Goal: Task Accomplishment & Management: Manage account settings

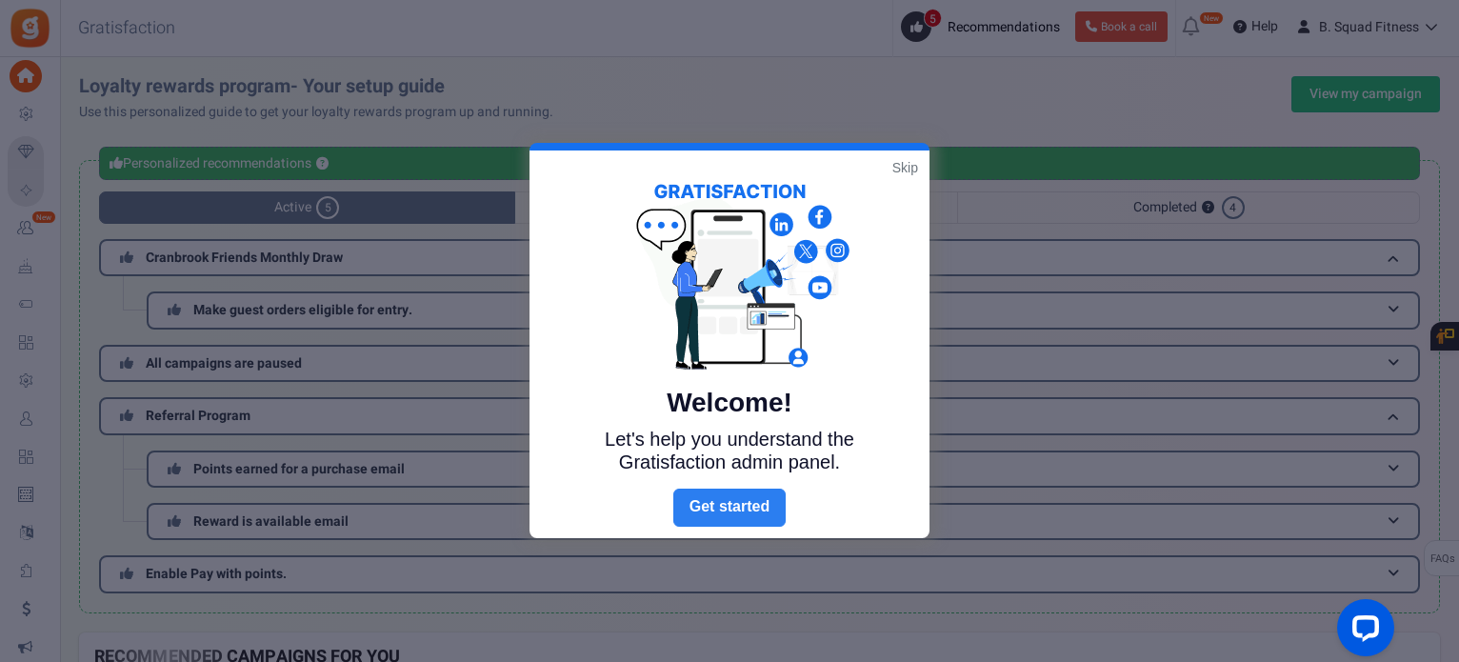
click at [739, 505] on link "Next" at bounding box center [730, 508] width 112 height 38
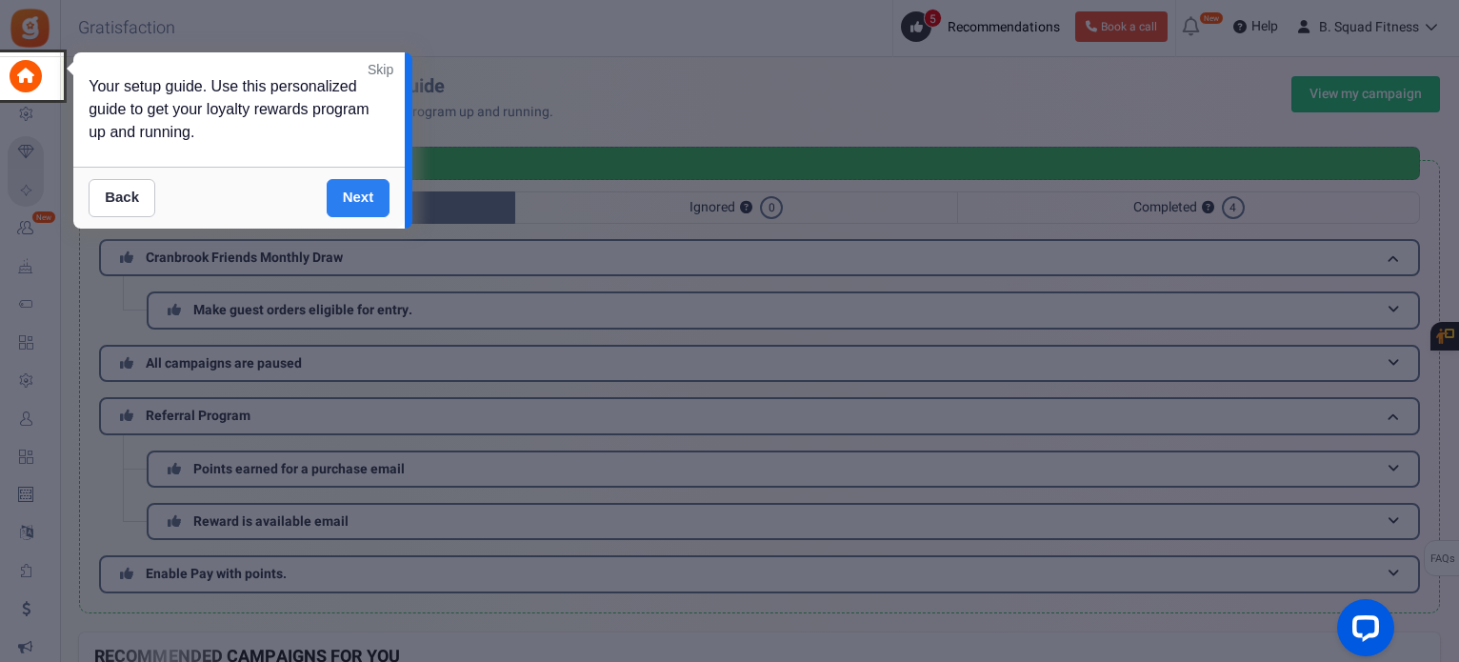
click at [364, 188] on link "Next" at bounding box center [359, 198] width 64 height 38
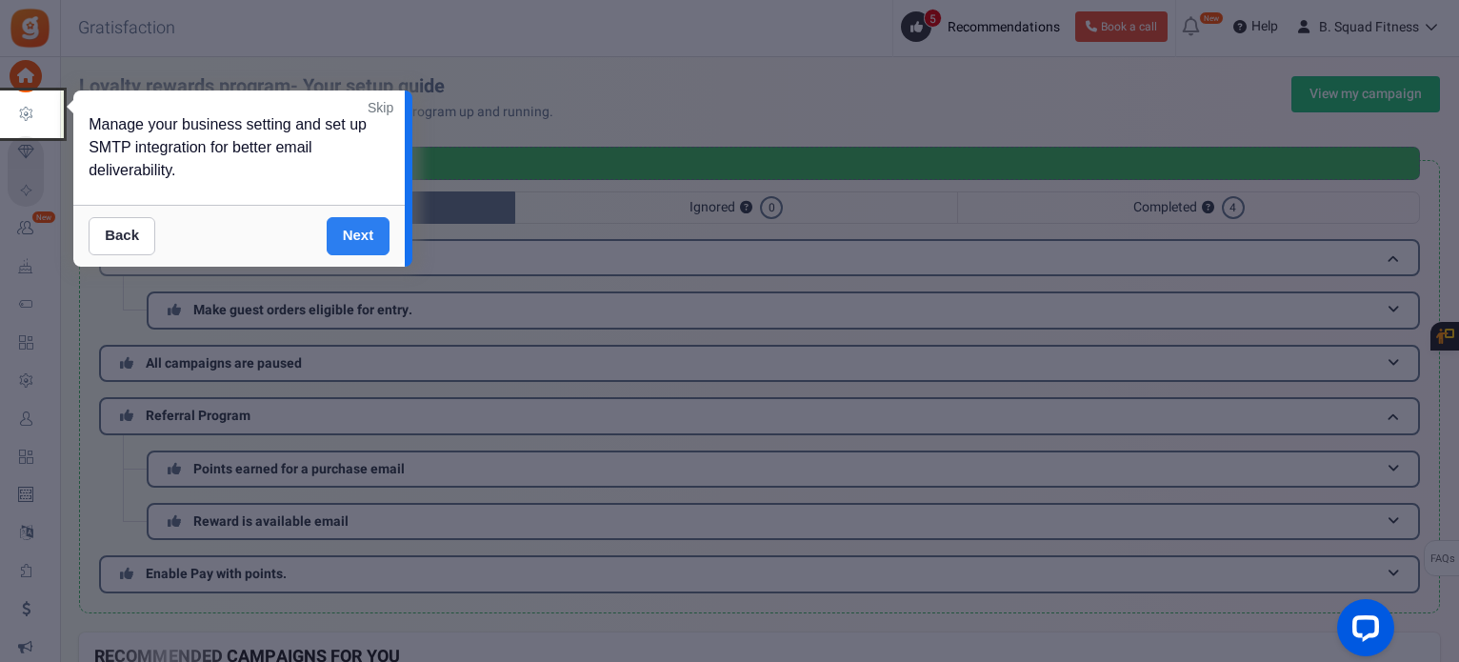
click at [355, 231] on link "Next" at bounding box center [359, 236] width 64 height 38
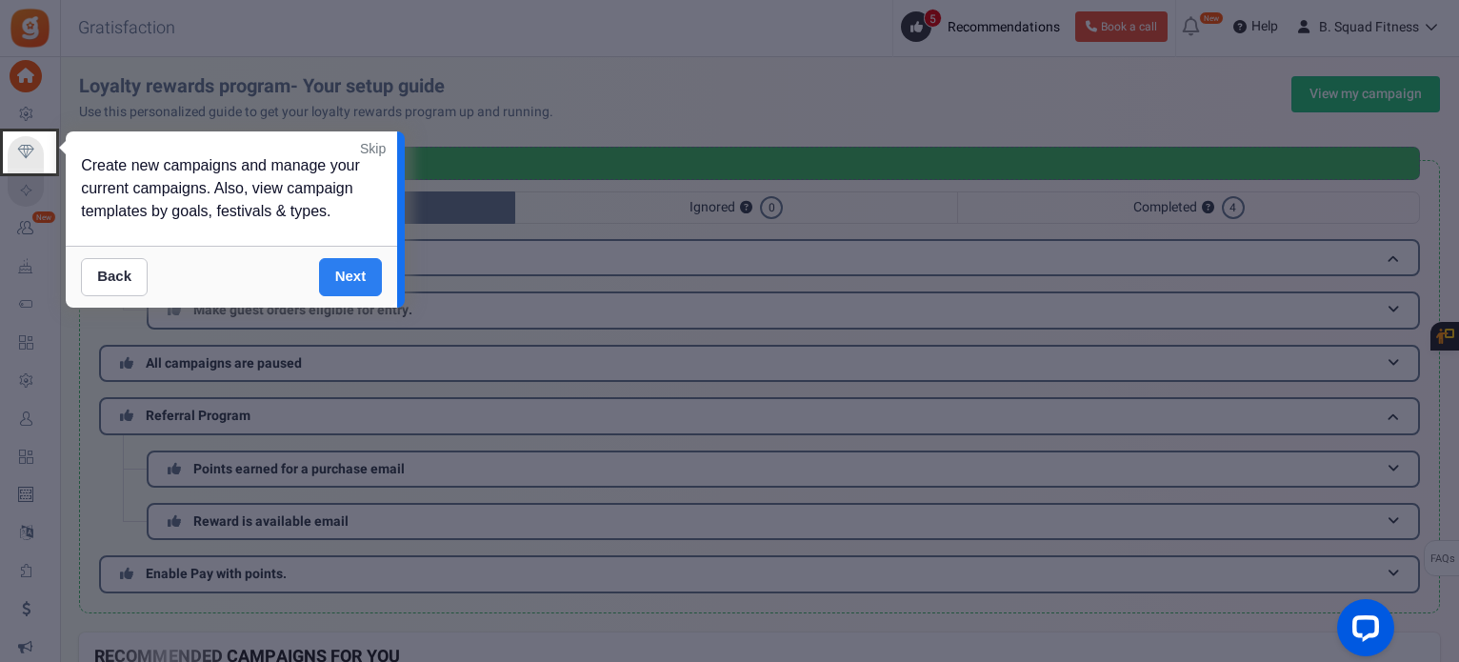
click at [351, 277] on link "Next" at bounding box center [351, 277] width 64 height 38
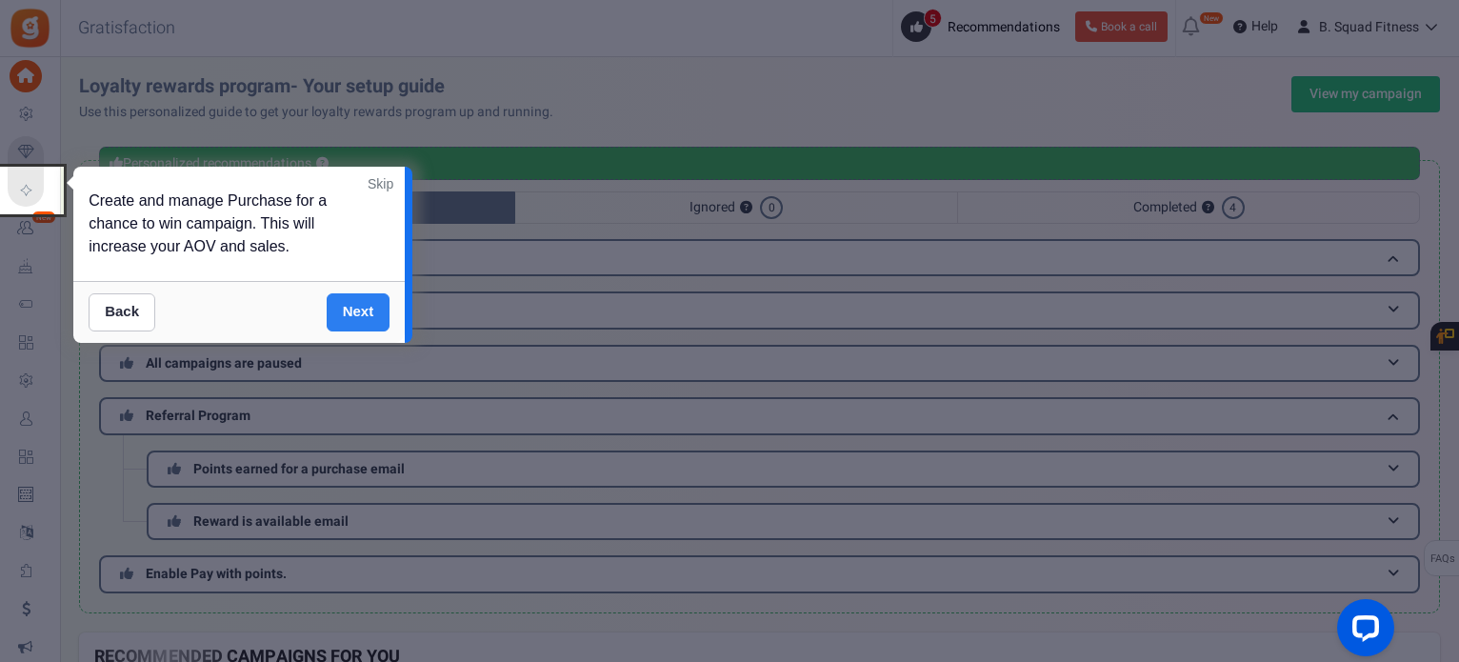
click at [350, 306] on link "Next" at bounding box center [359, 312] width 64 height 38
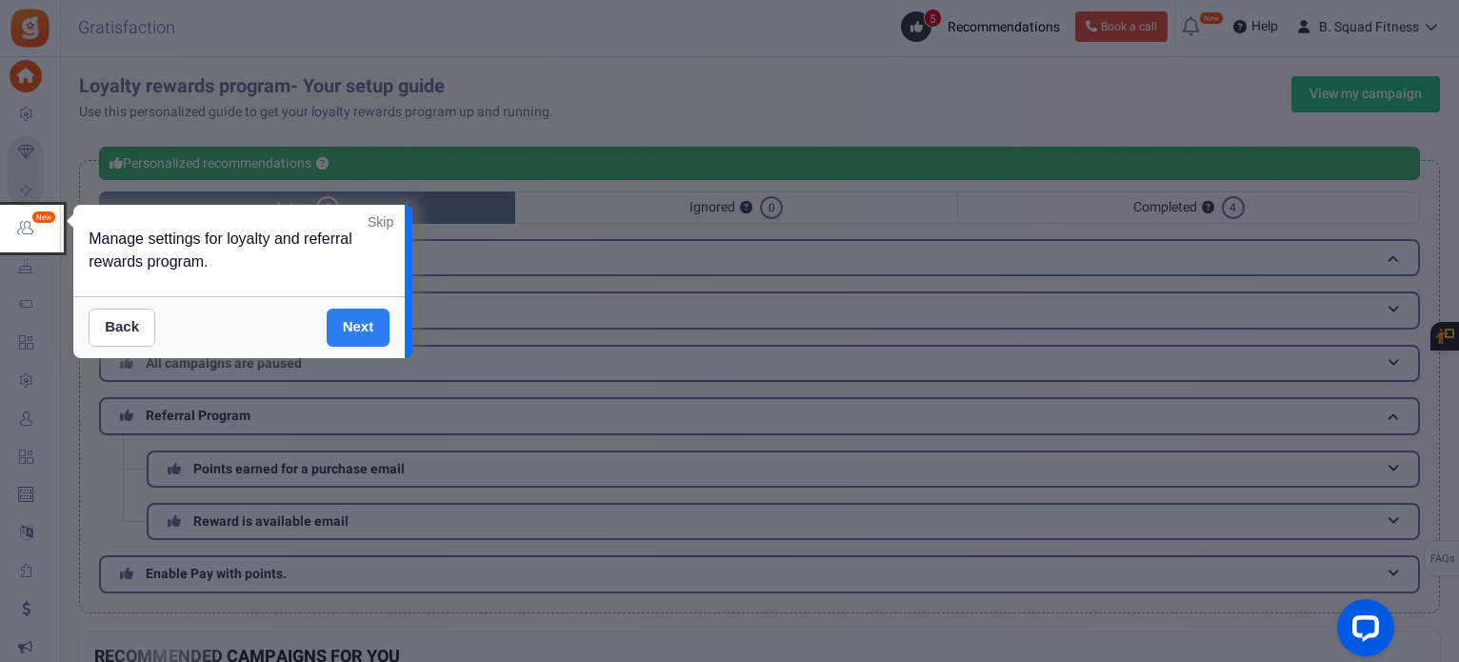
click at [354, 322] on link "Next" at bounding box center [359, 328] width 64 height 38
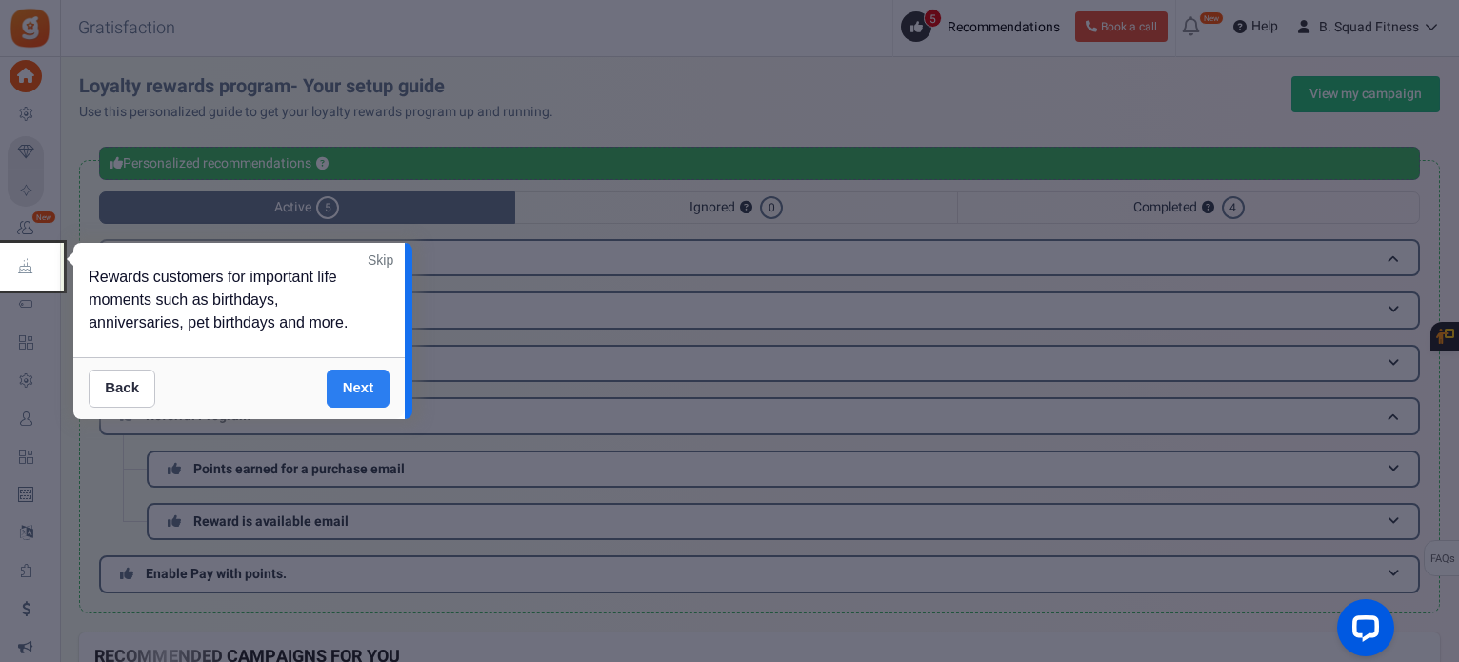
click at [369, 380] on link "Next" at bounding box center [359, 389] width 64 height 38
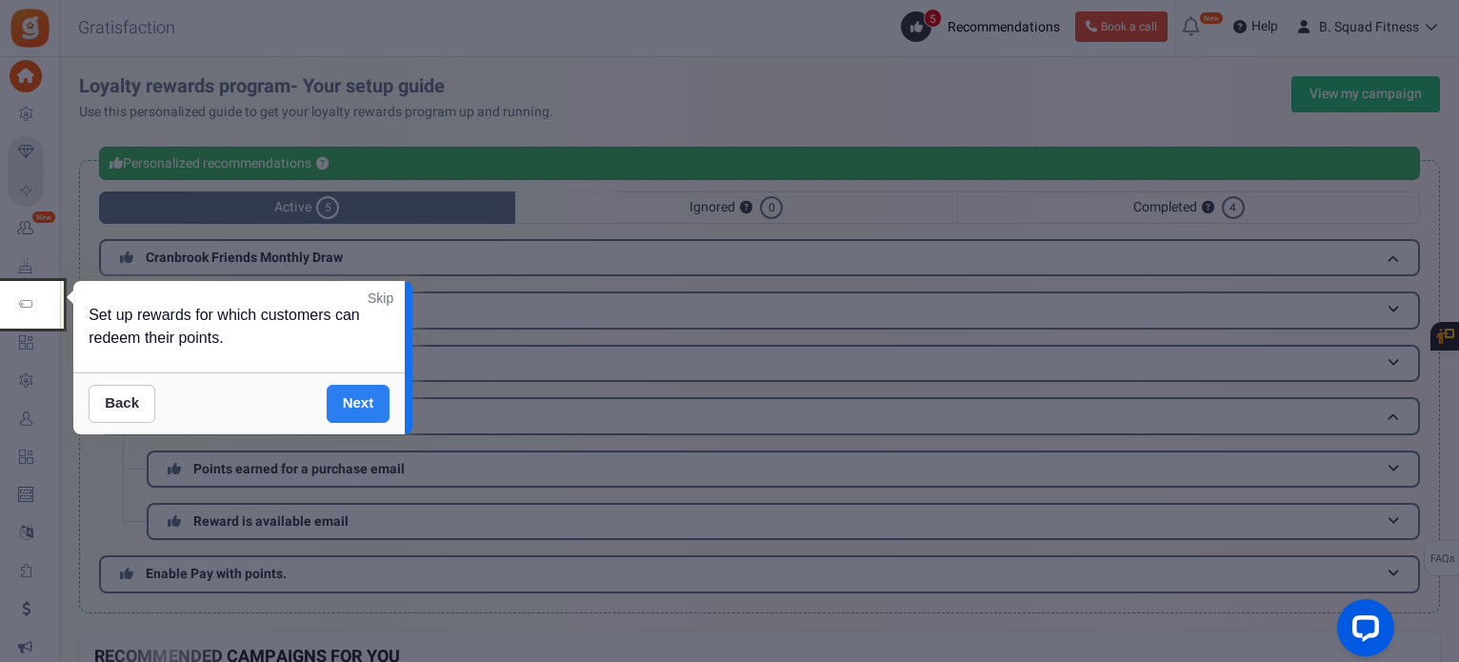
click at [365, 402] on link "Next" at bounding box center [359, 404] width 64 height 38
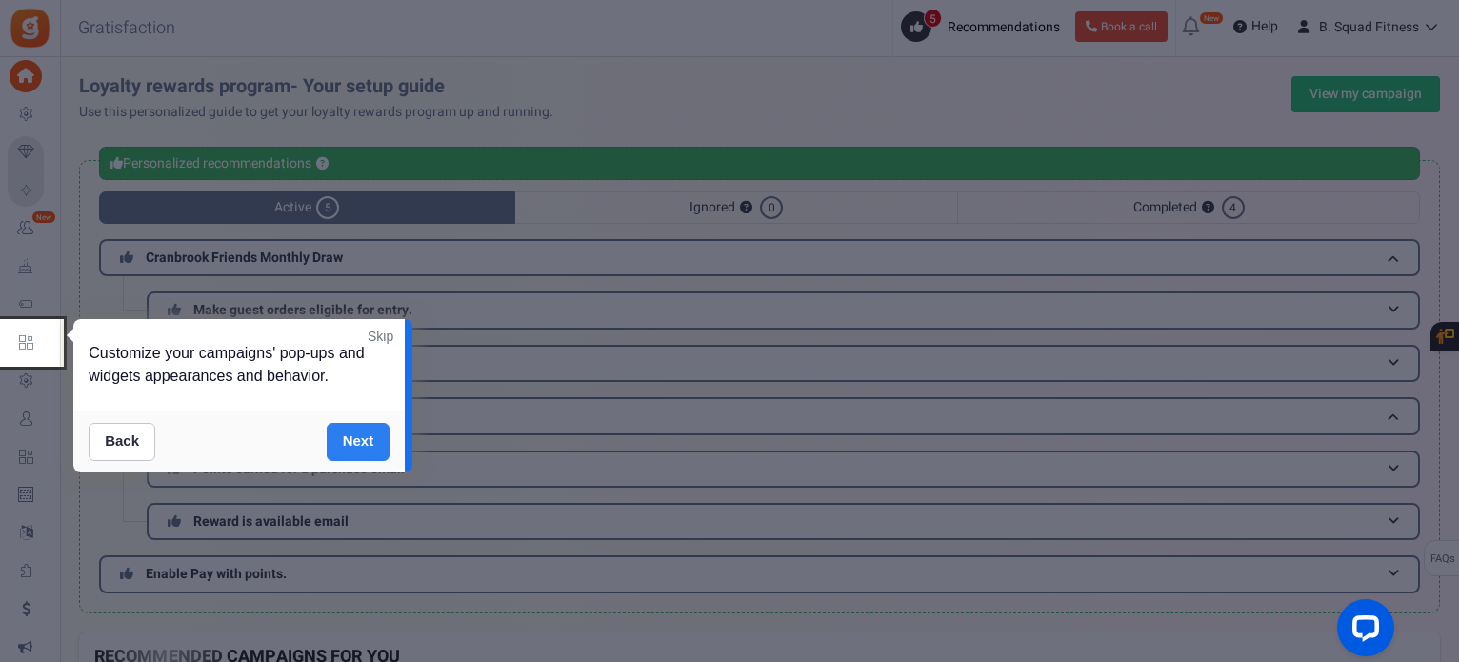
click at [361, 432] on link "Next" at bounding box center [359, 442] width 64 height 38
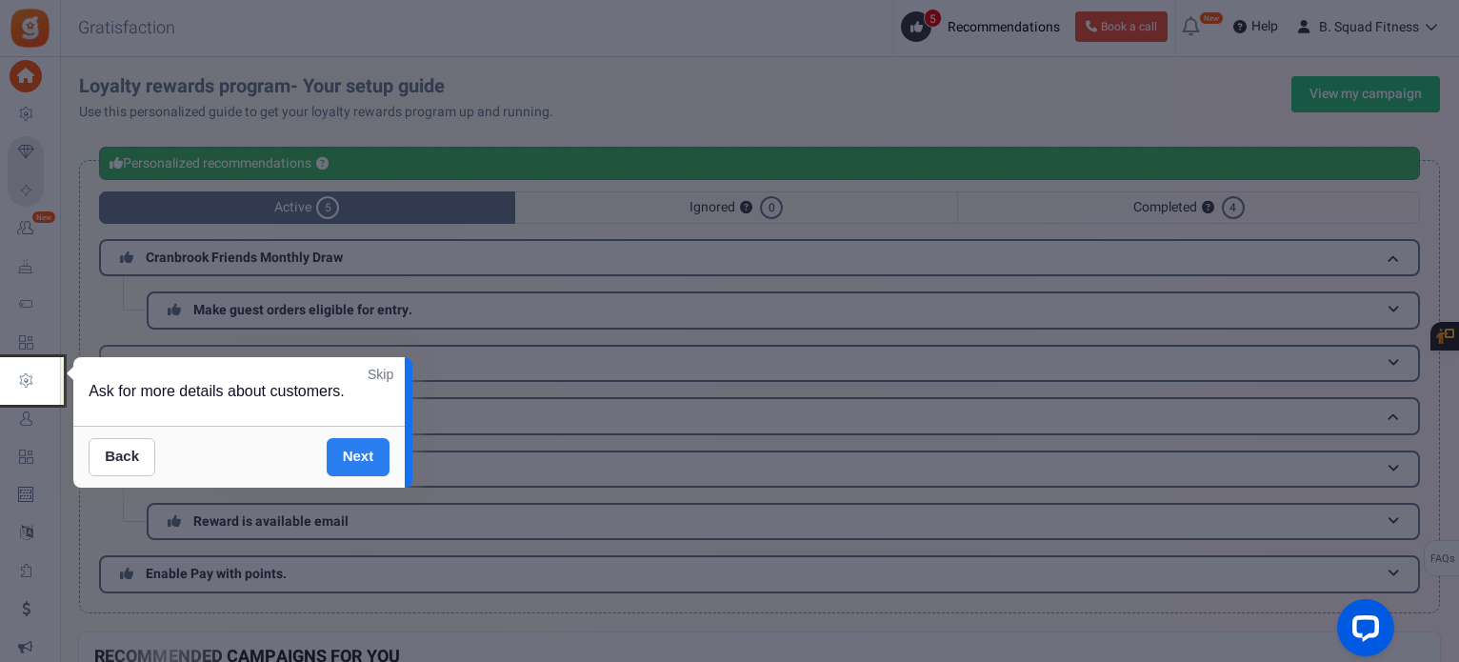
click at [362, 455] on link "Next" at bounding box center [359, 457] width 64 height 38
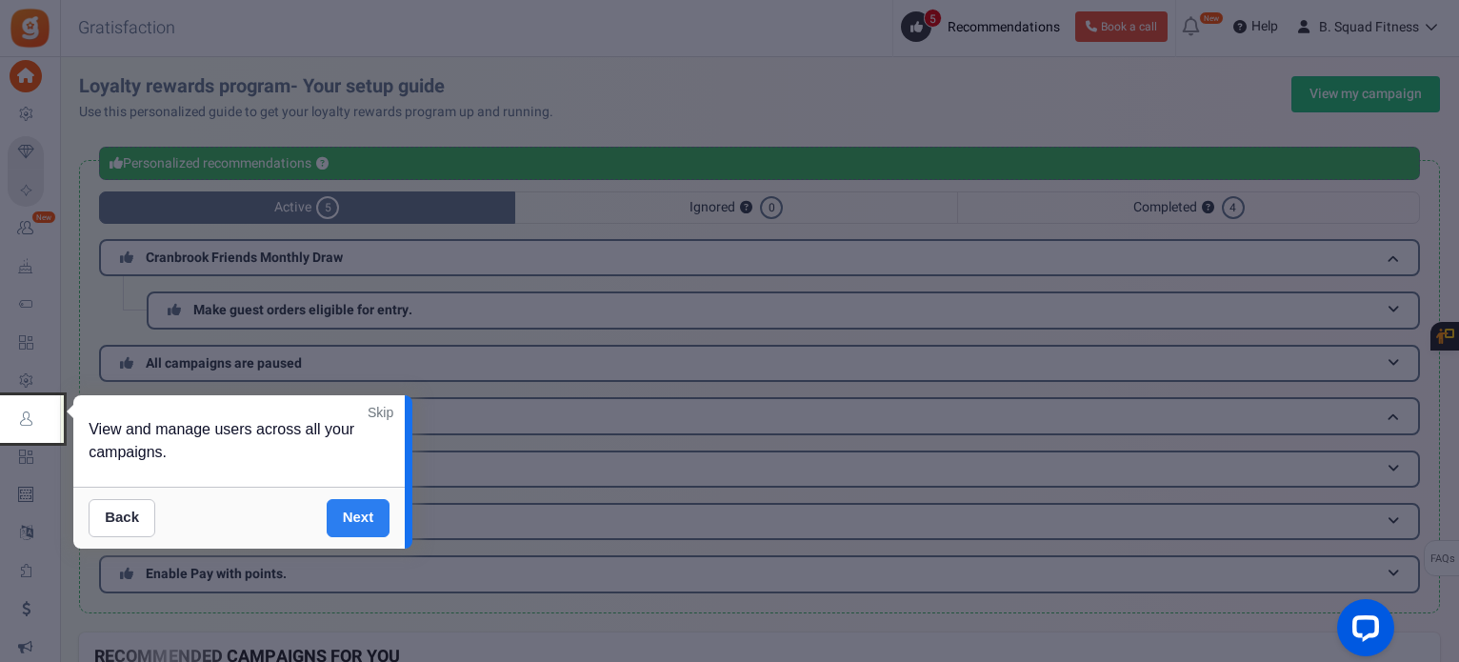
click at [364, 518] on link "Next" at bounding box center [359, 518] width 64 height 38
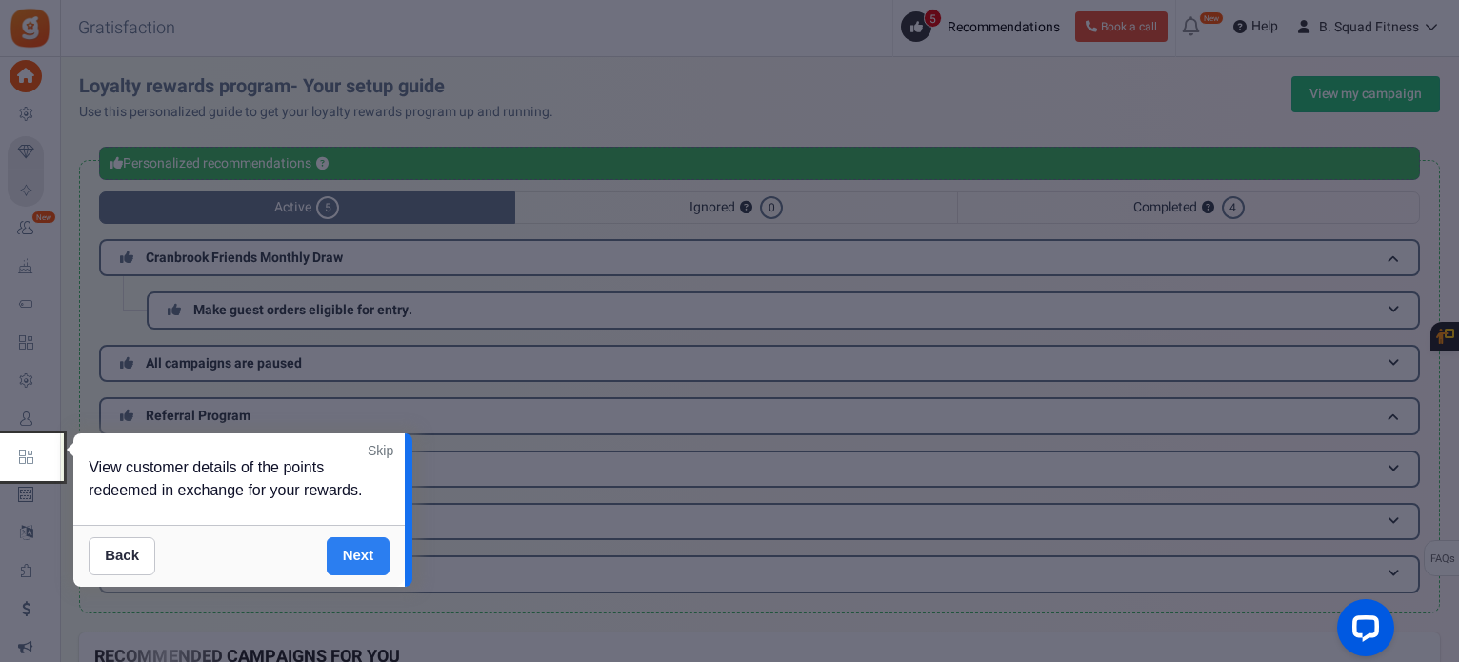
click at [363, 552] on link "Next" at bounding box center [359, 556] width 64 height 38
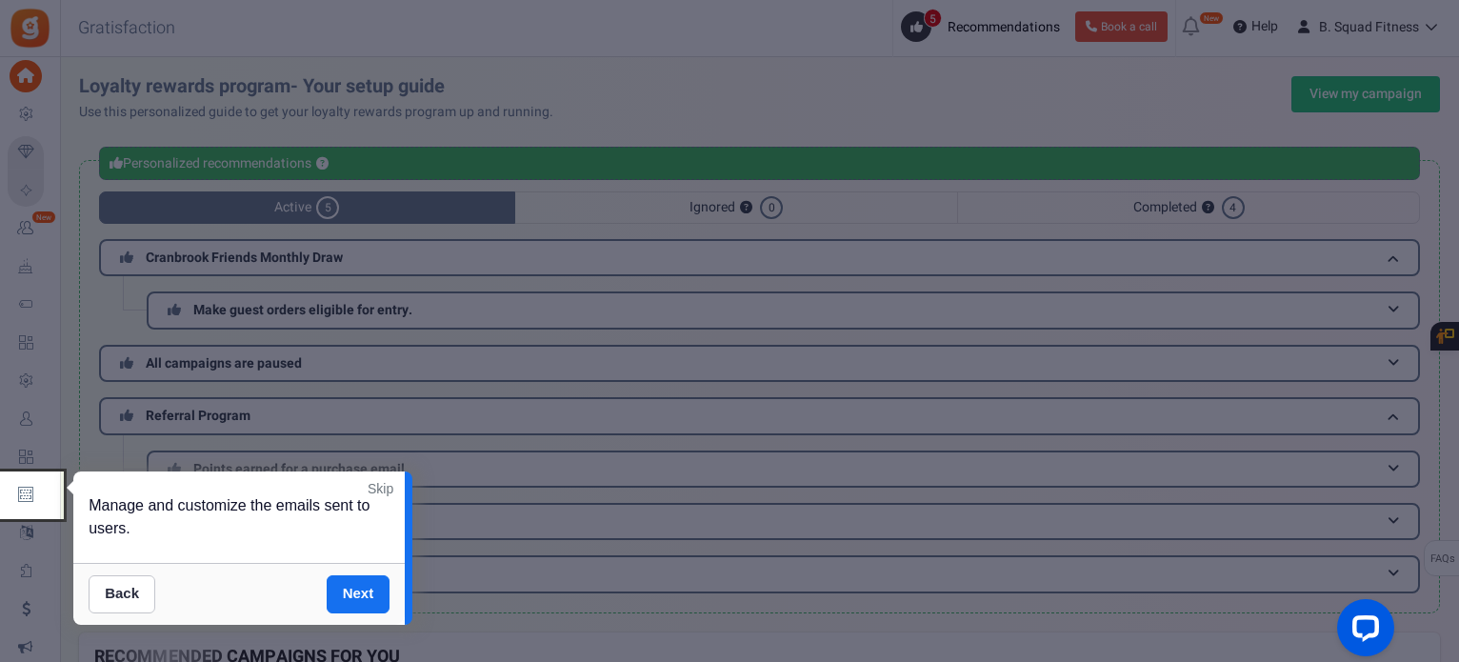
click at [377, 488] on link "Skip" at bounding box center [381, 488] width 26 height 19
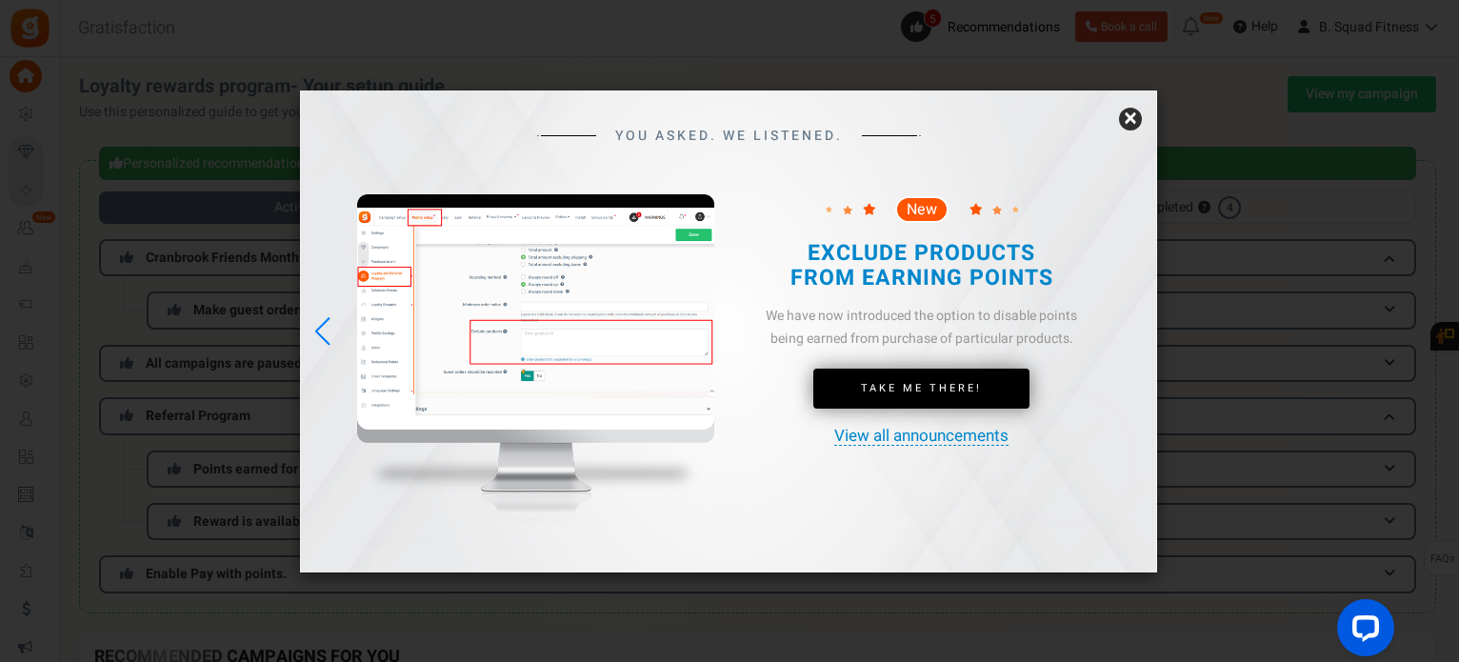
click at [1132, 112] on link "×" at bounding box center [1130, 119] width 23 height 23
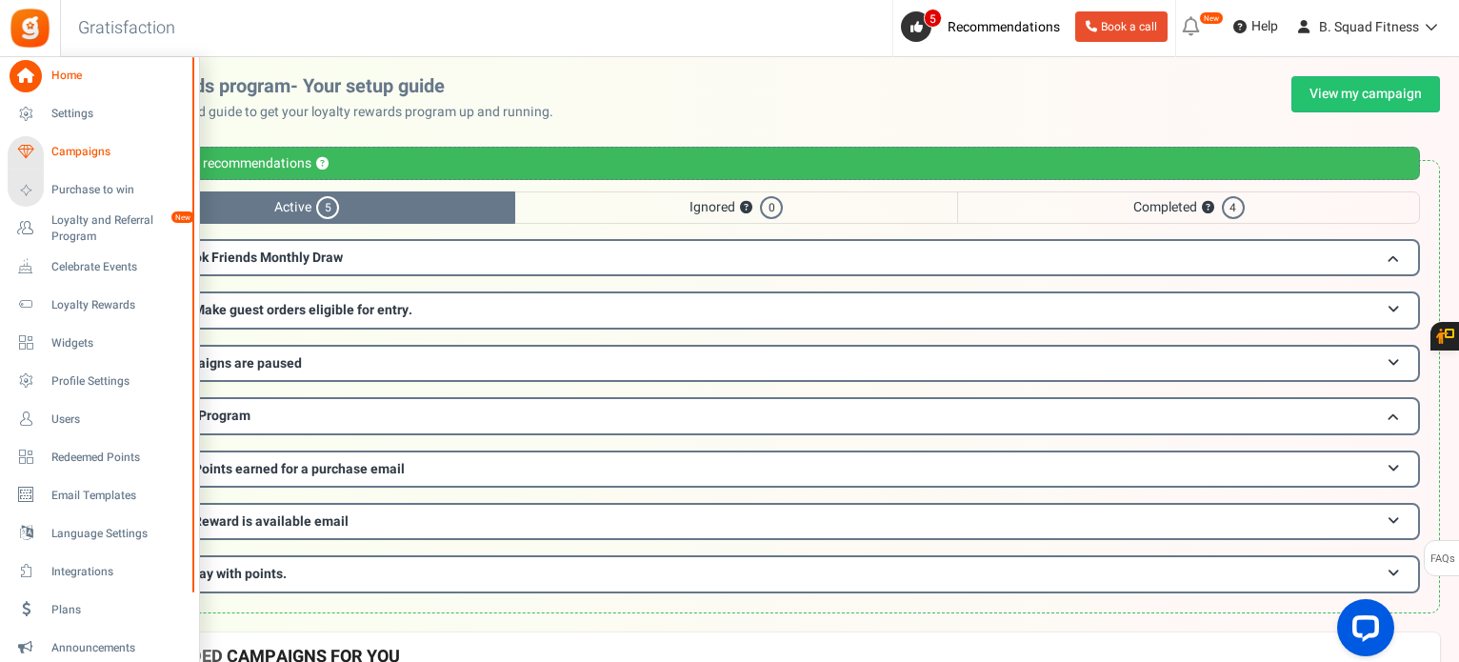
click at [86, 152] on span "Campaigns" at bounding box center [117, 152] width 133 height 16
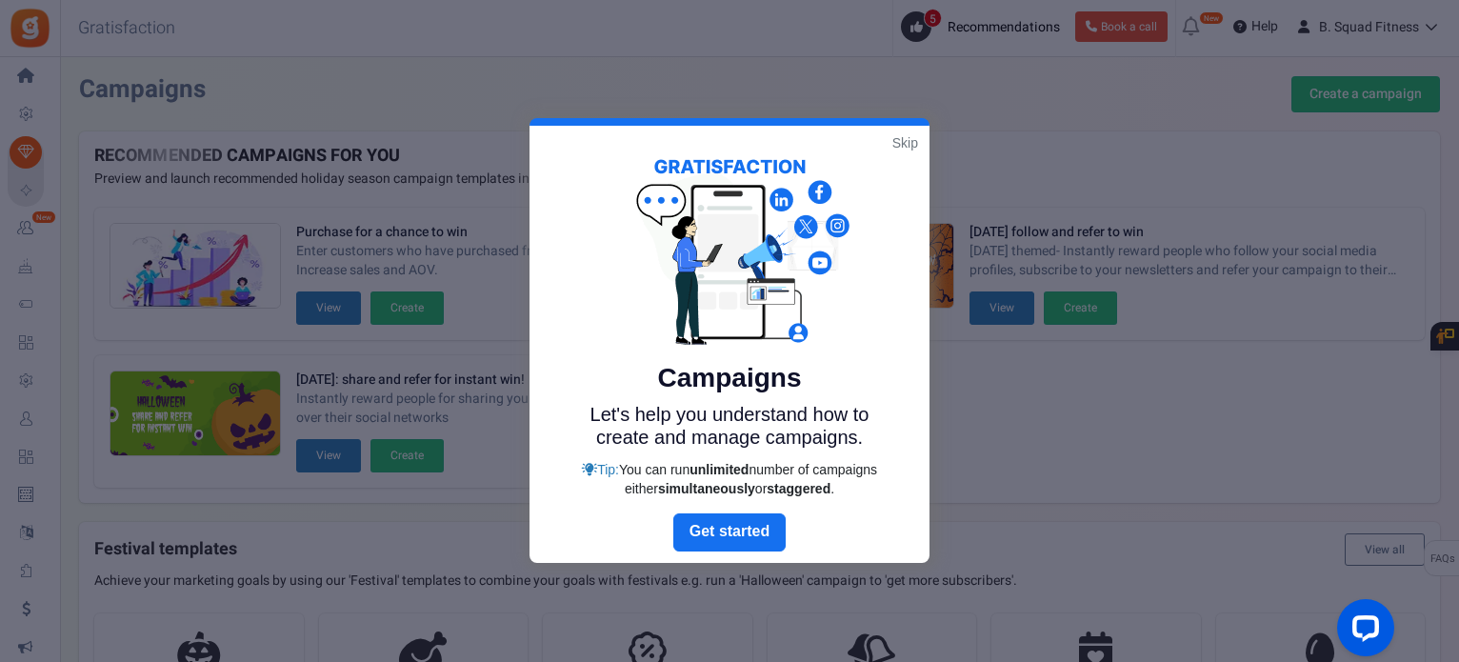
click at [915, 141] on link "Skip" at bounding box center [906, 142] width 26 height 19
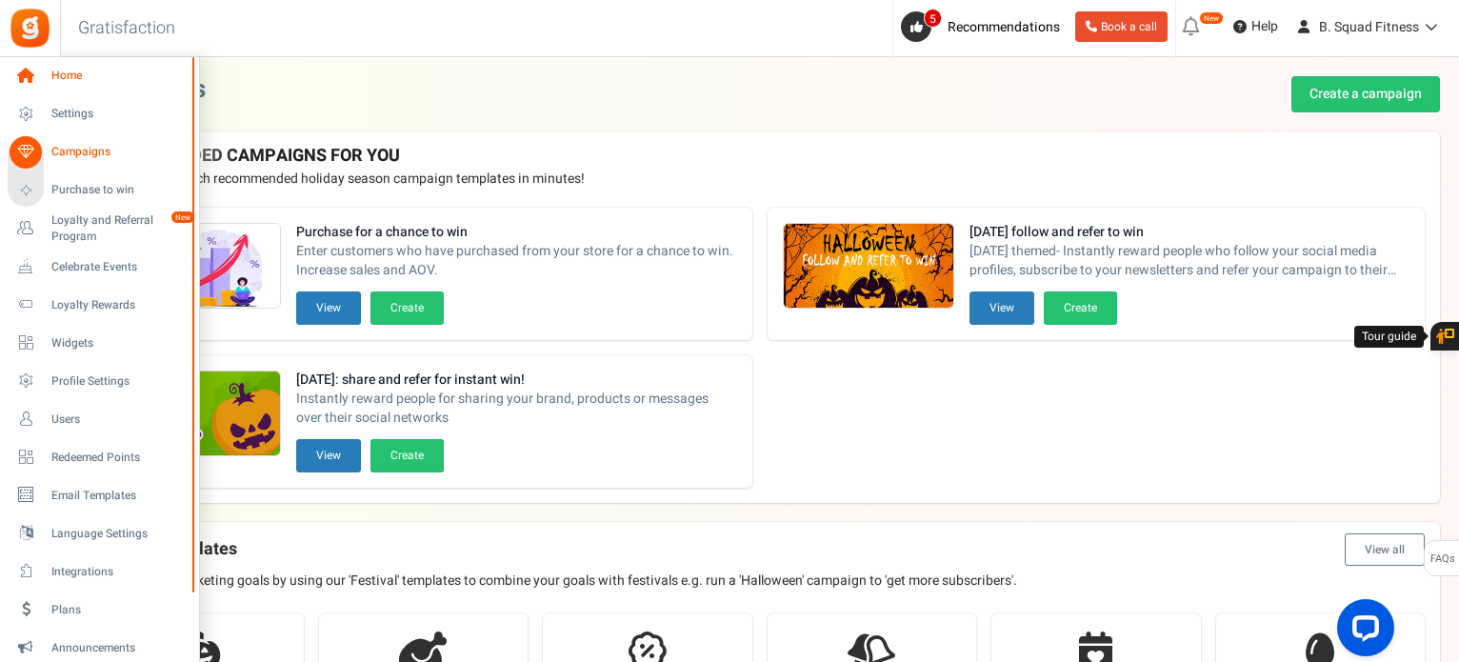
click at [72, 90] on link "Home" at bounding box center [99, 76] width 183 height 32
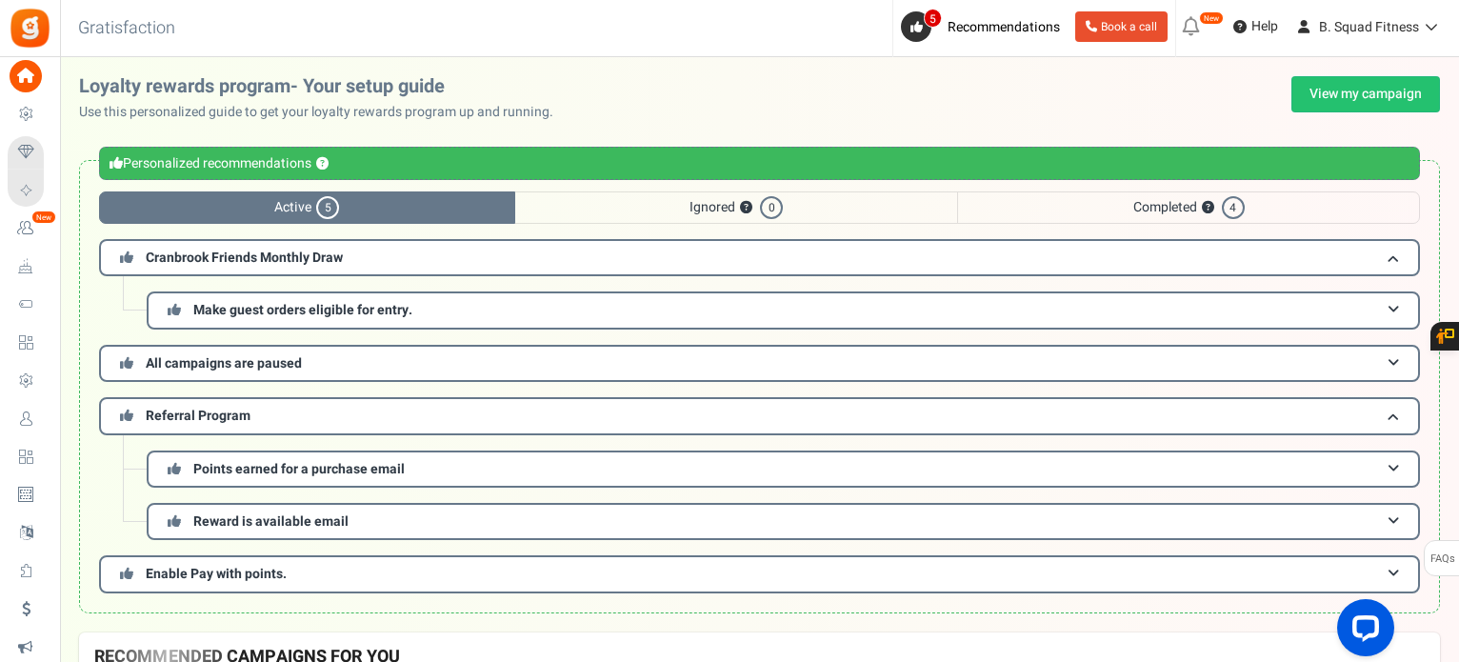
click at [614, 115] on div "Loyalty rewards program- Your setup guide Use this personalized guide to get yo…" at bounding box center [759, 99] width 1361 height 46
click at [221, 412] on span "Referral Program" at bounding box center [198, 416] width 105 height 20
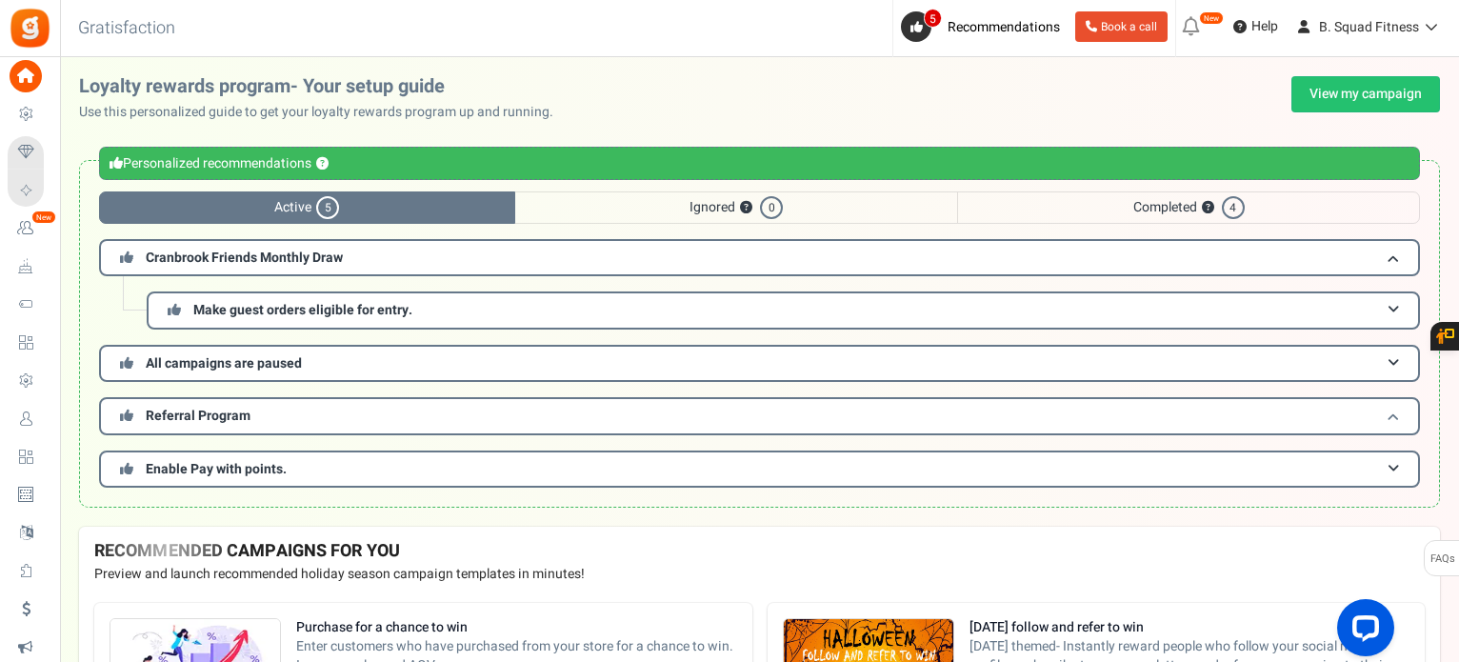
click at [221, 412] on span "Referral Program" at bounding box center [198, 416] width 105 height 20
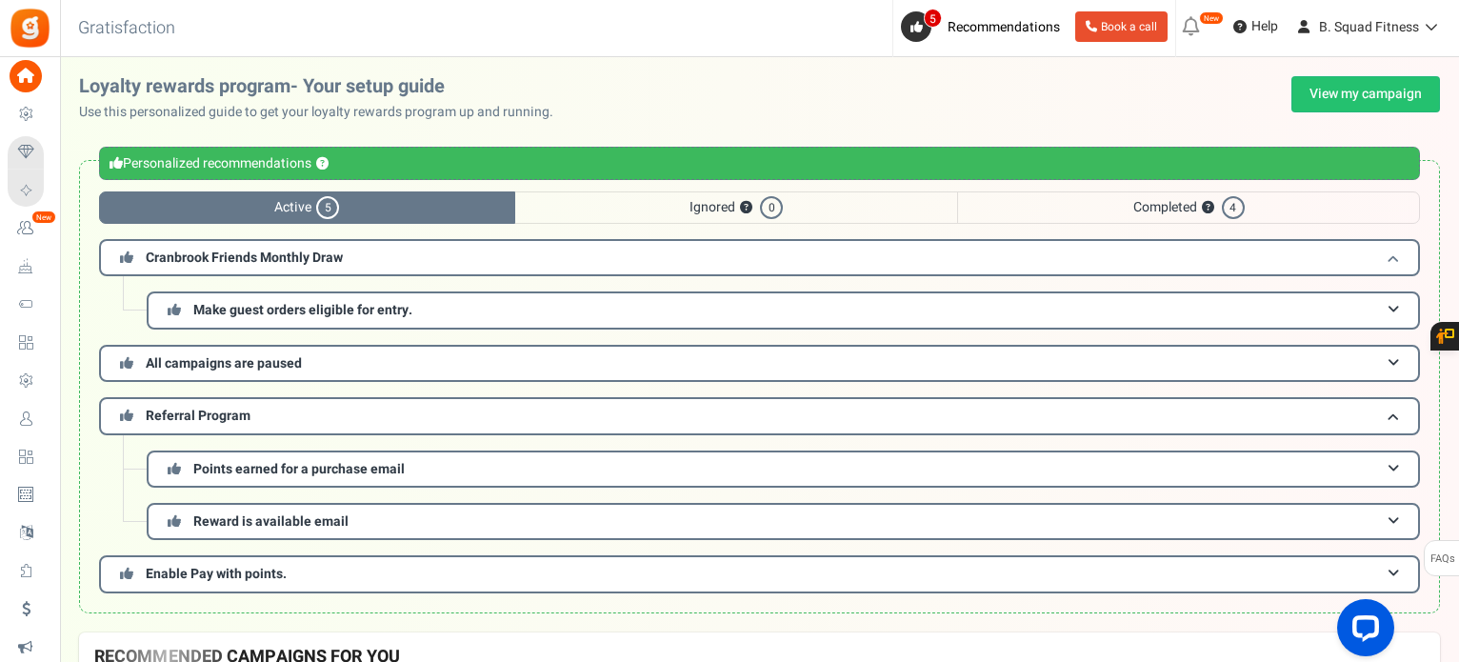
click at [1394, 251] on span at bounding box center [1393, 258] width 11 height 14
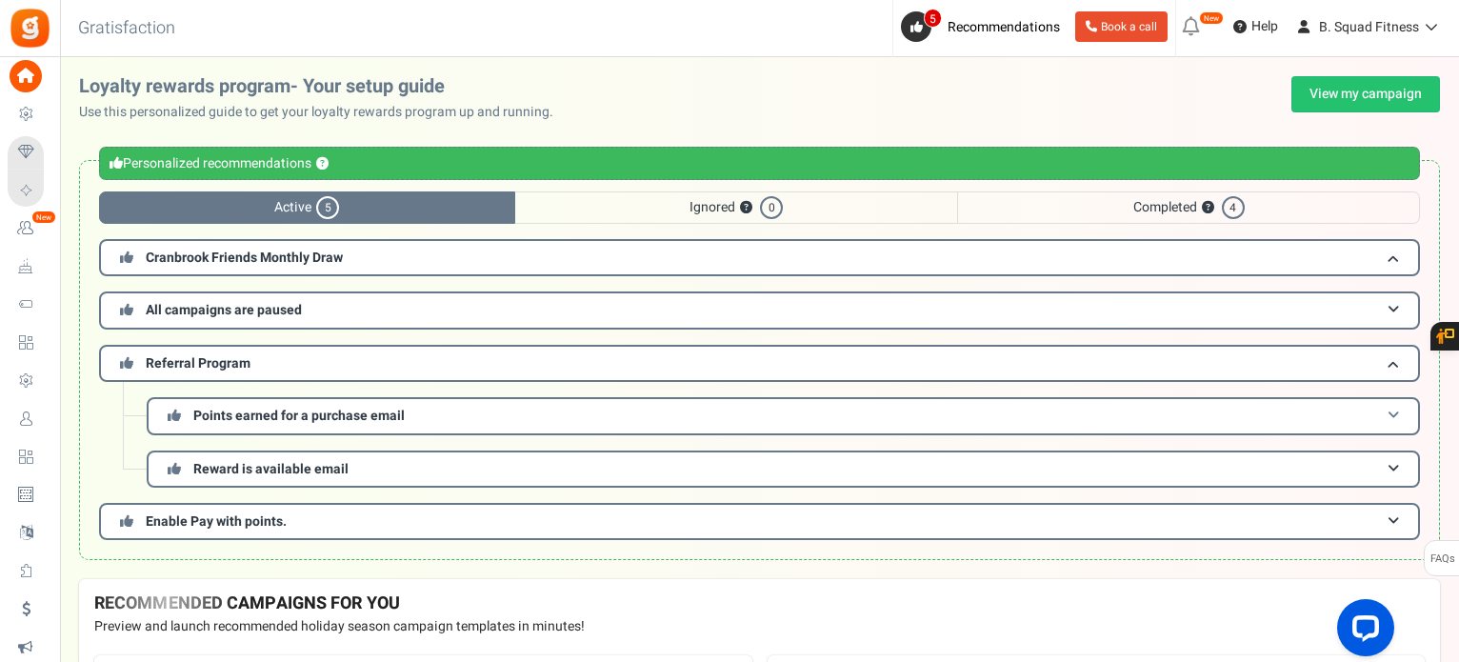
click at [236, 407] on span "Points earned for a purchase email" at bounding box center [298, 416] width 211 height 20
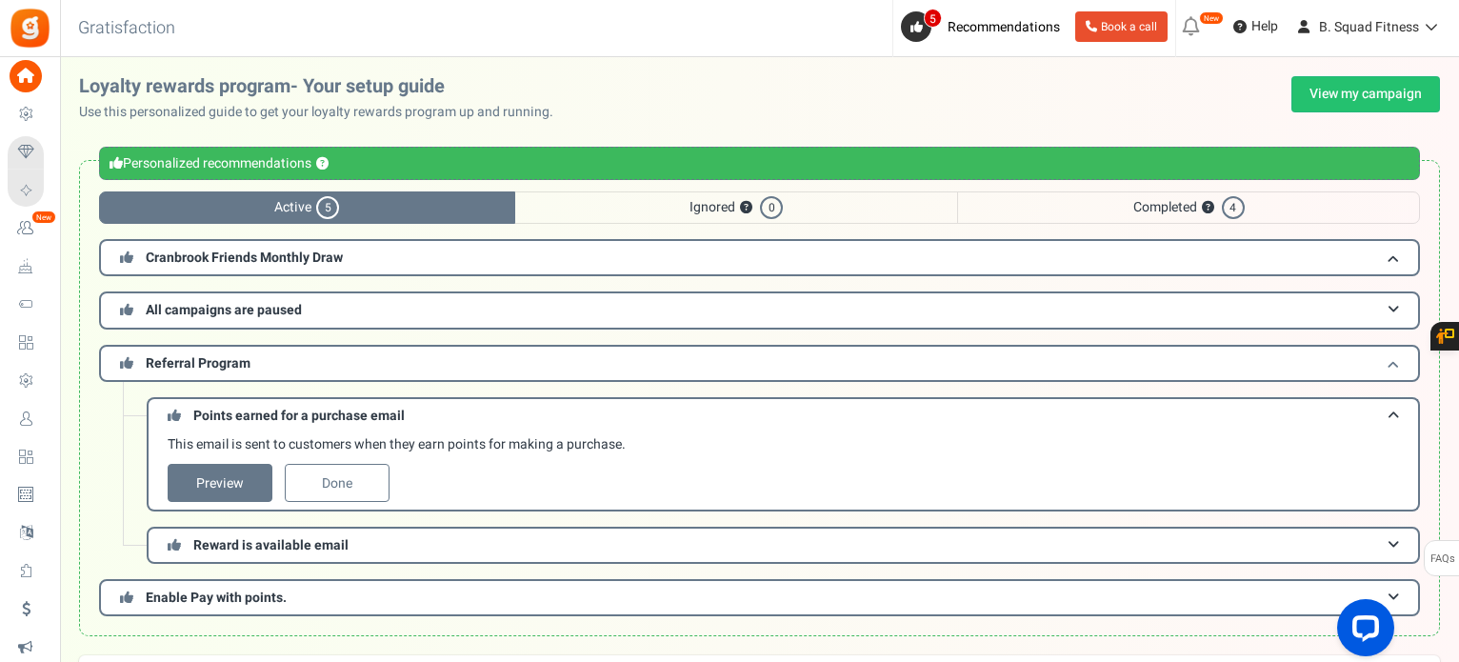
click at [231, 372] on h3 "Referral Program" at bounding box center [759, 363] width 1321 height 37
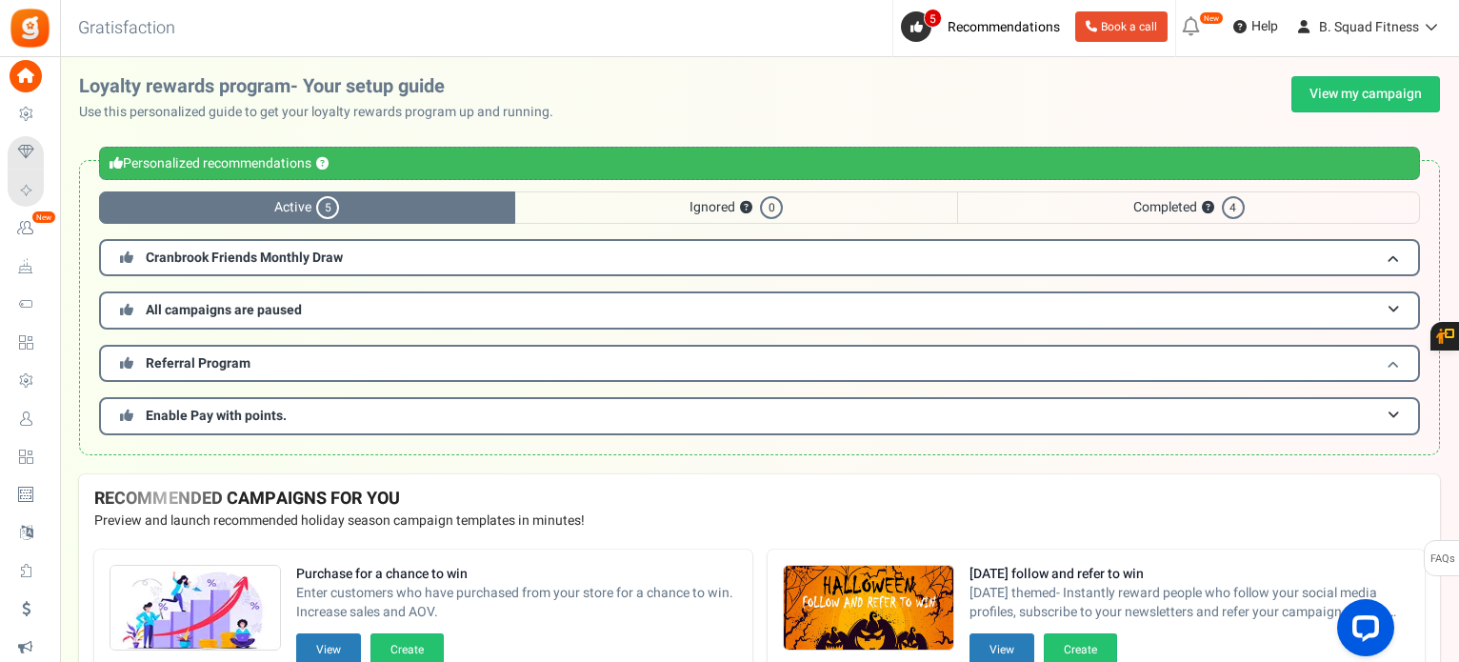
click at [231, 372] on h3 "Referral Program" at bounding box center [759, 363] width 1321 height 37
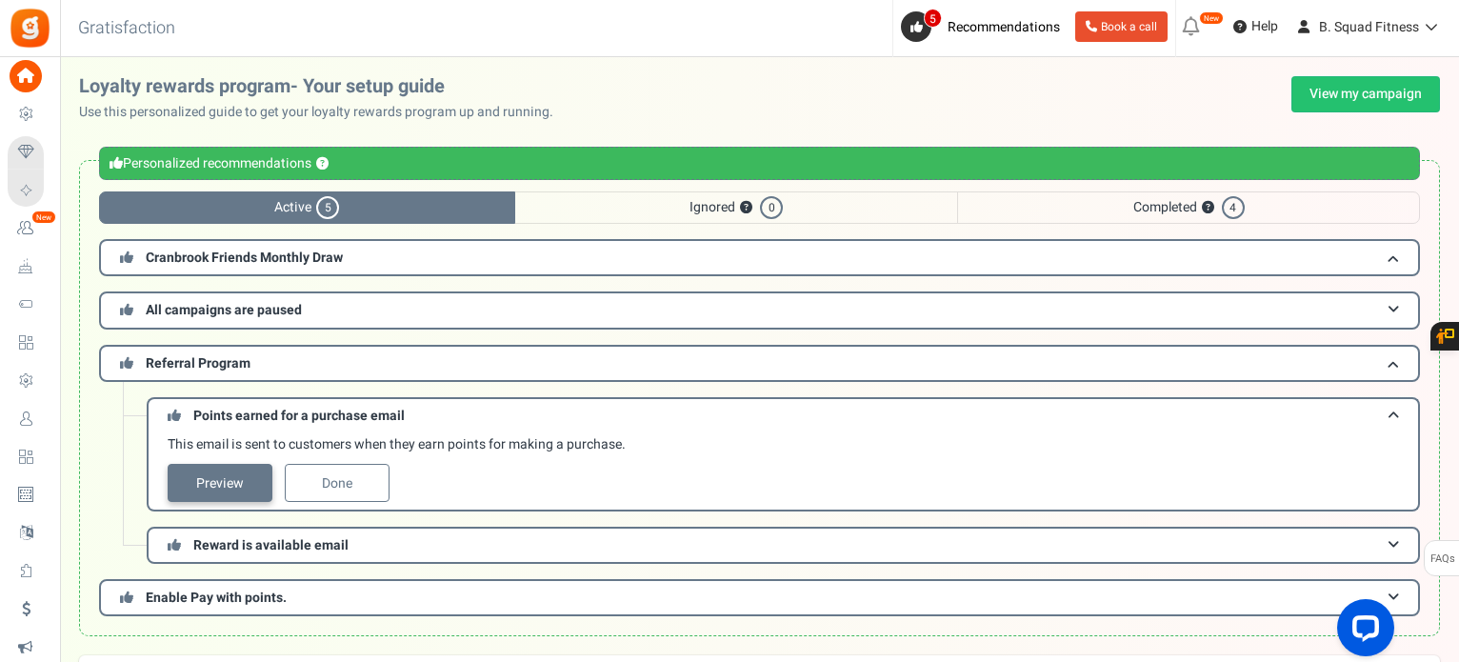
click at [223, 476] on link "Preview" at bounding box center [220, 483] width 105 height 38
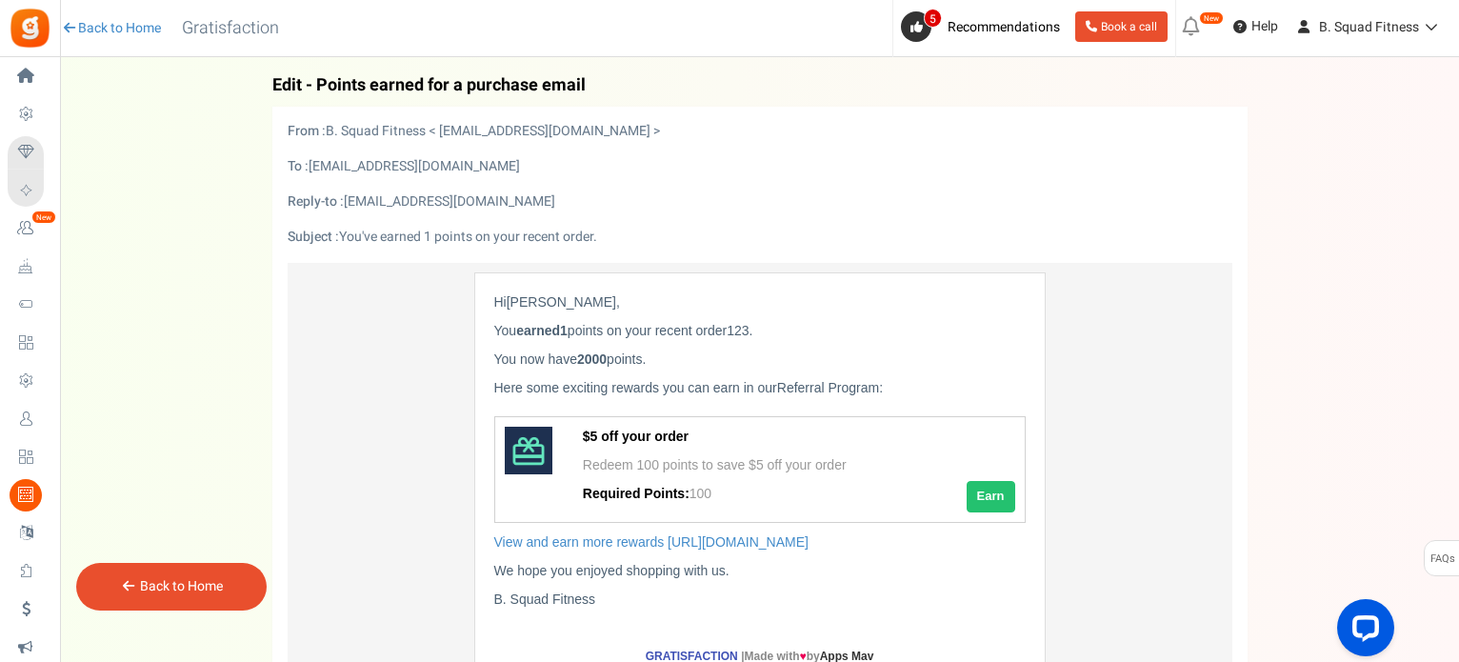
click at [136, 571] on div "Back to Home" at bounding box center [171, 587] width 191 height 48
click at [137, 589] on div "Back to Home" at bounding box center [171, 586] width 103 height 19
click at [163, 580] on link "Back to Home" at bounding box center [181, 586] width 83 height 20
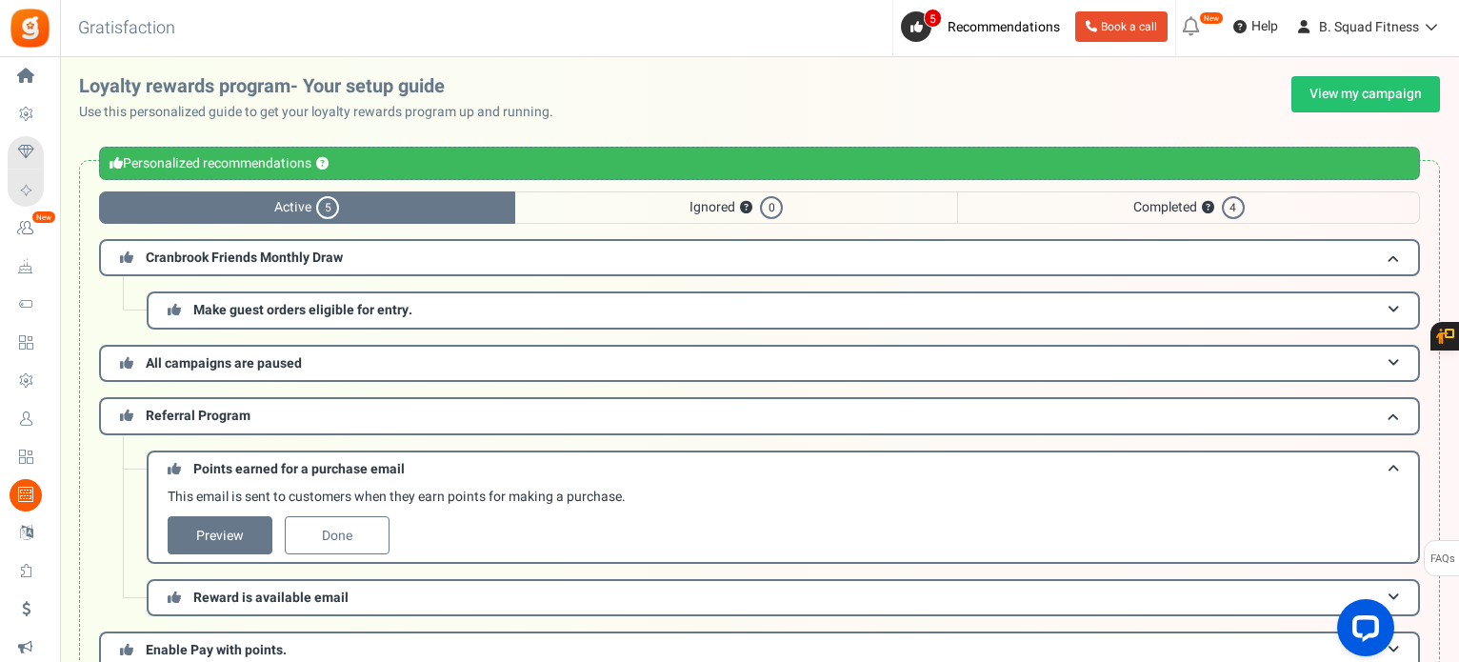
scroll to position [95, 0]
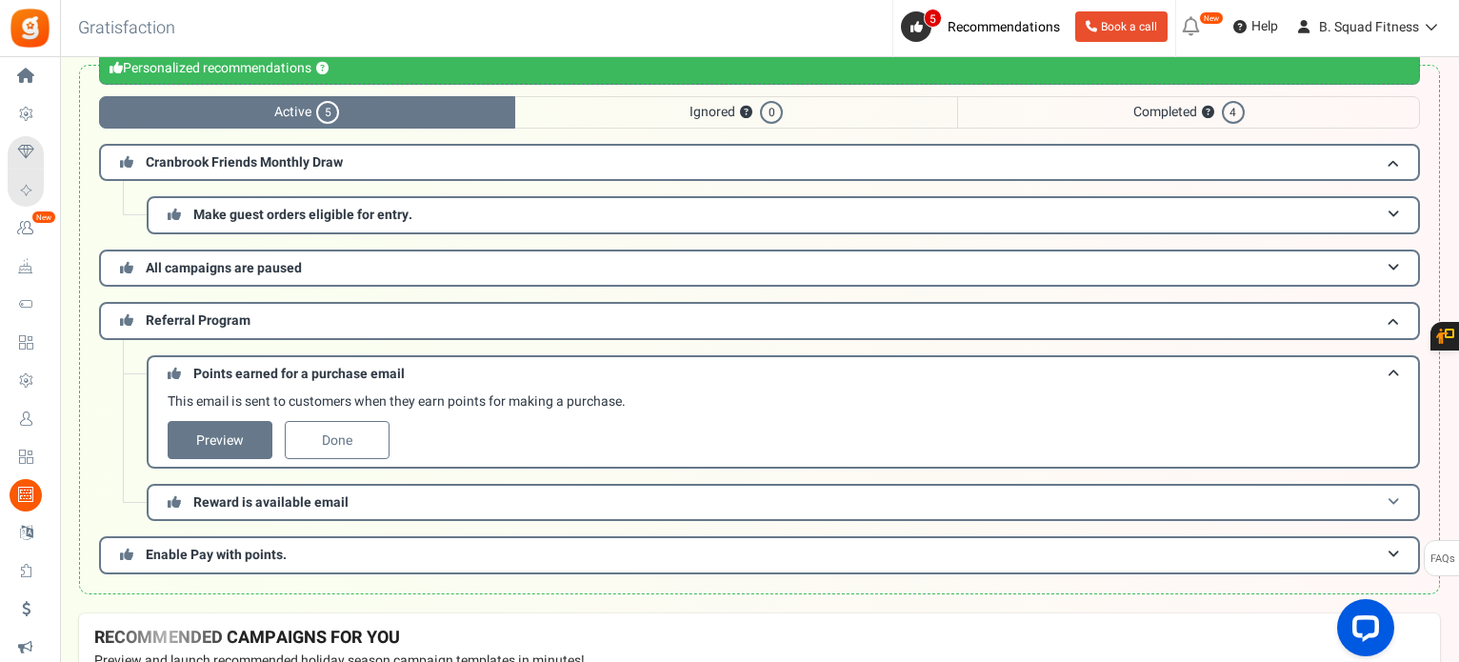
click at [271, 502] on span "Reward is available email" at bounding box center [270, 503] width 155 height 20
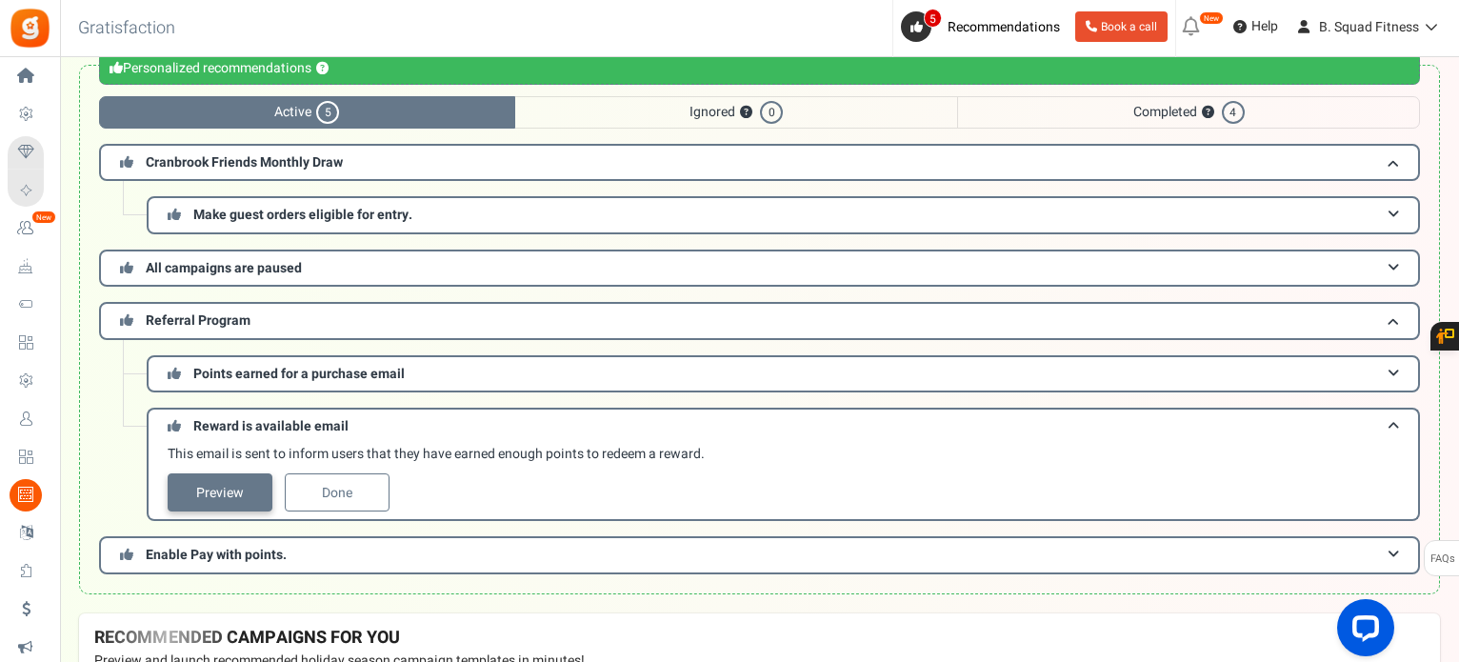
click at [251, 491] on link "Preview" at bounding box center [220, 492] width 105 height 38
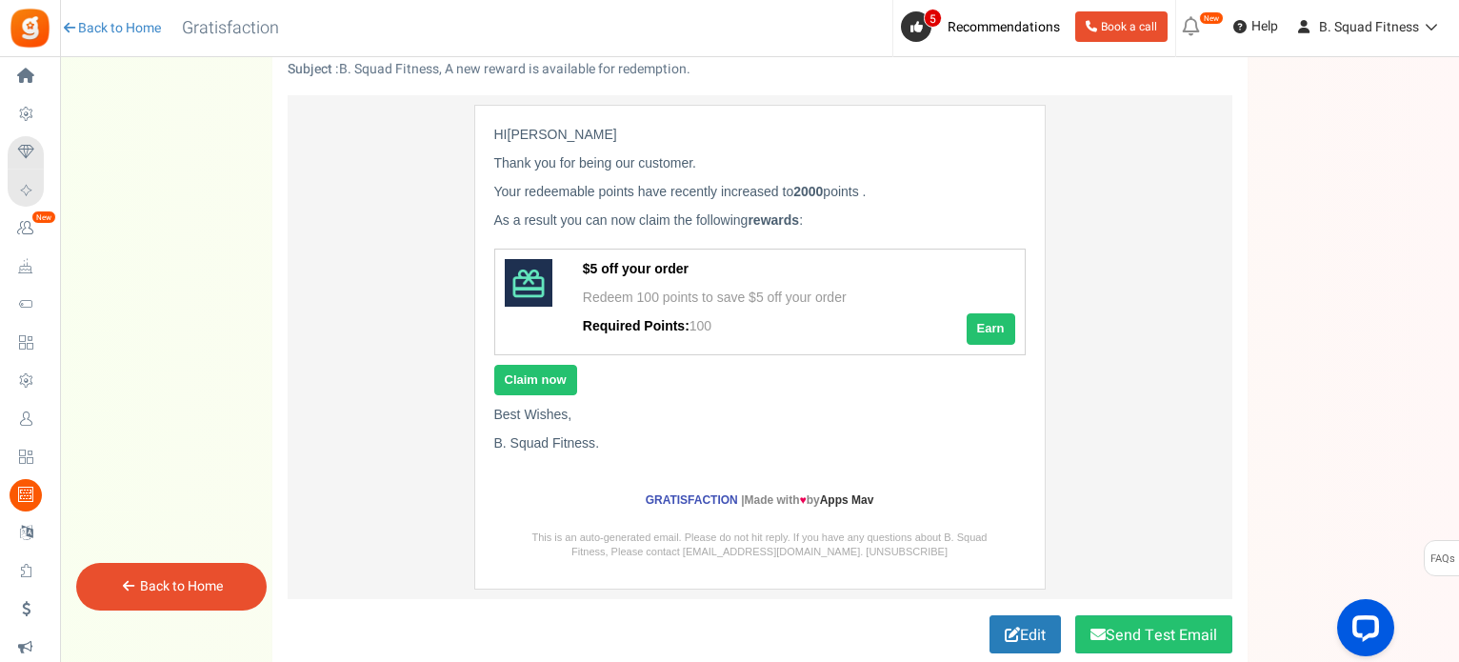
scroll to position [286, 0]
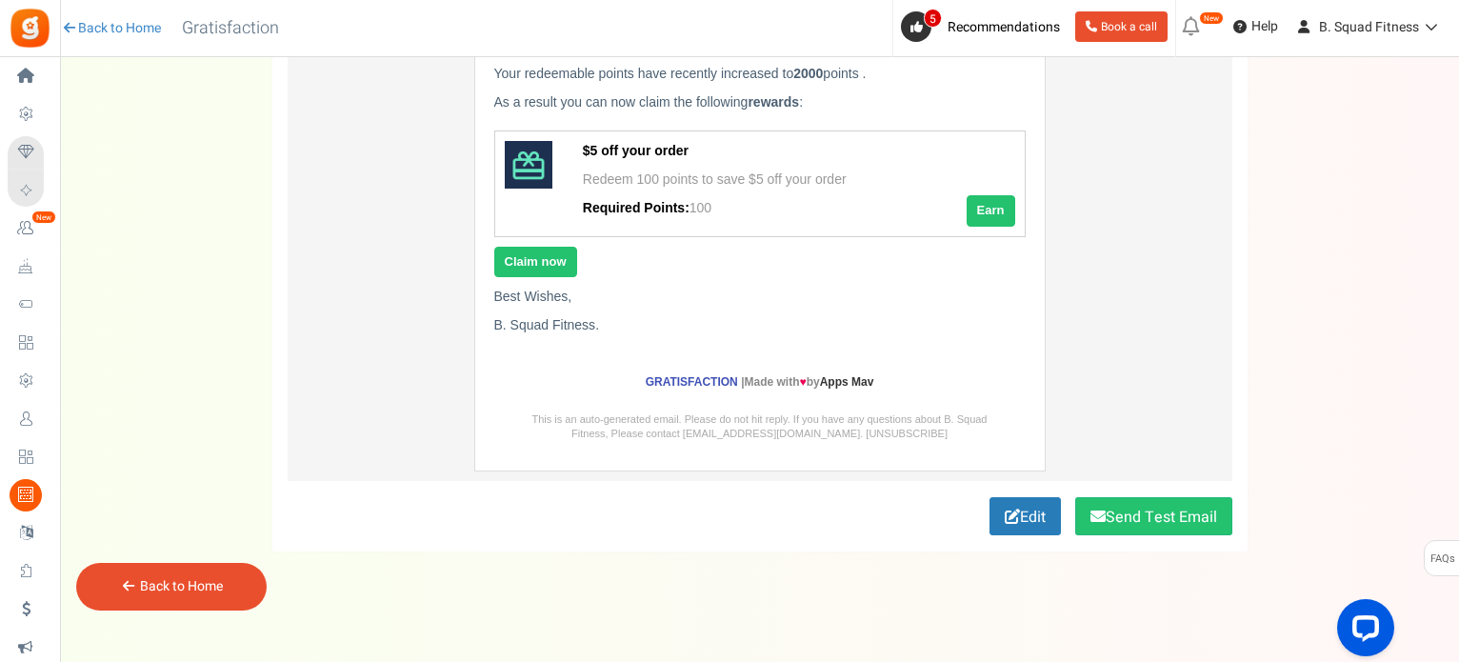
click at [173, 588] on link "Back to Home" at bounding box center [181, 586] width 83 height 20
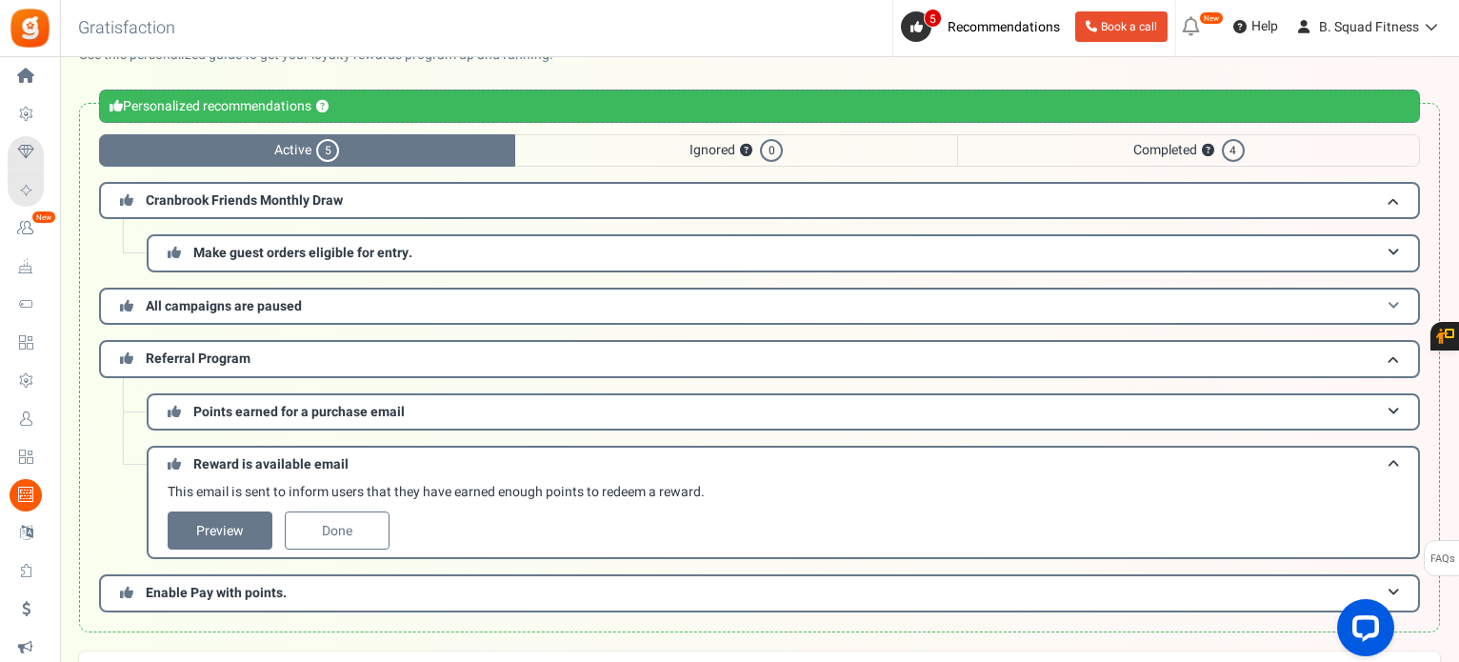
scroll to position [95, 0]
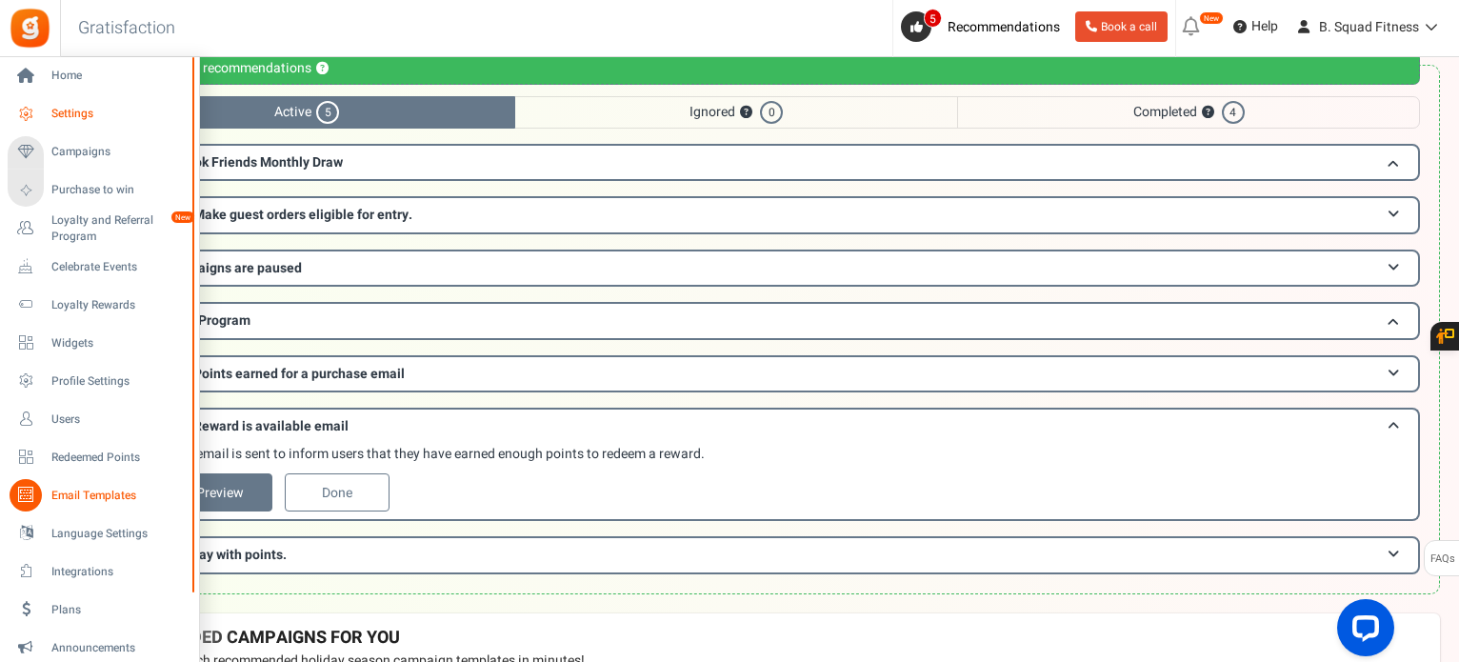
click at [76, 113] on span "Settings" at bounding box center [117, 114] width 133 height 16
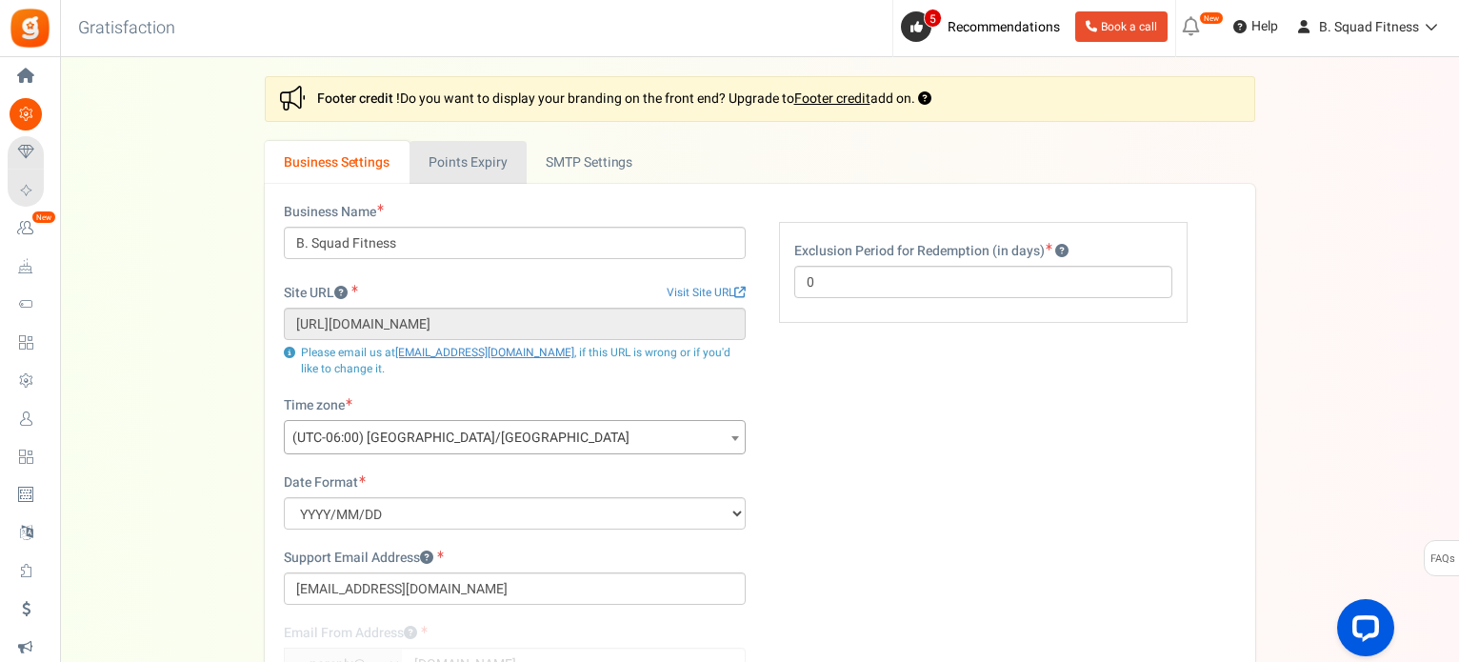
click at [486, 148] on link "Points Expiry" at bounding box center [468, 162] width 117 height 43
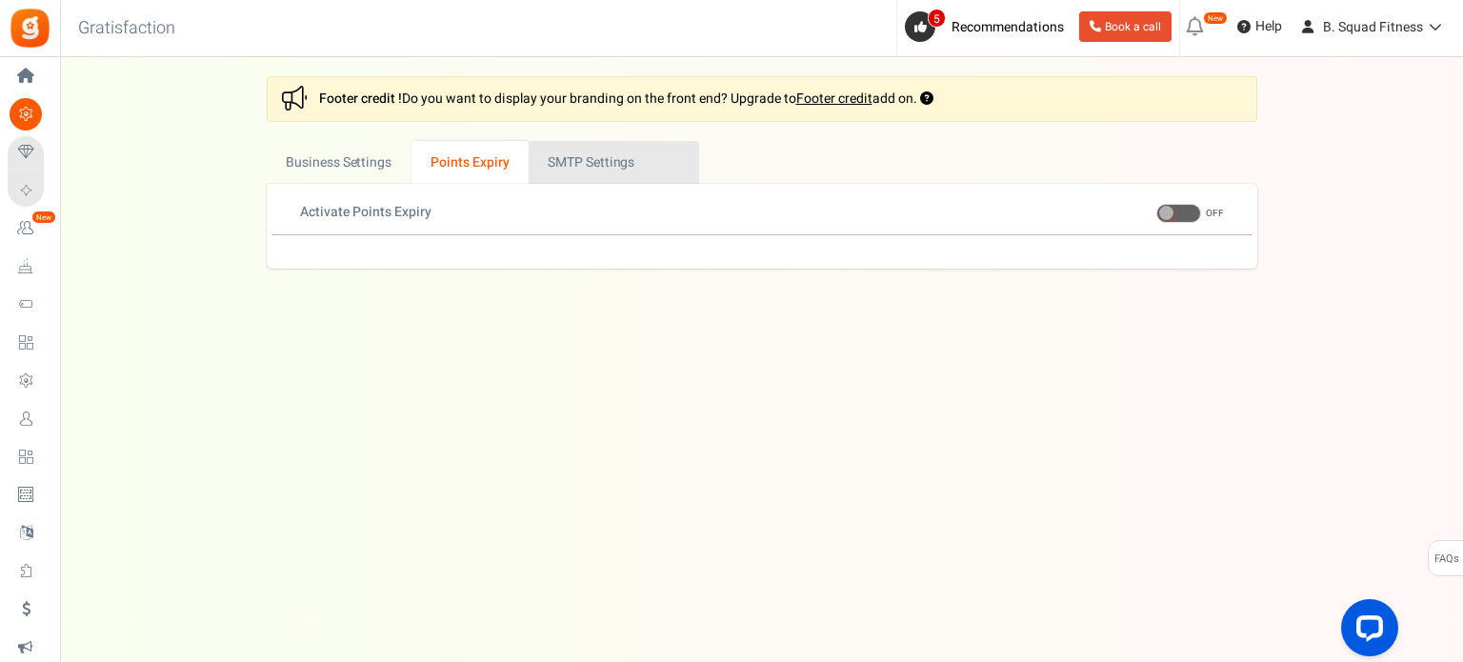
click at [575, 159] on link "Active SMTP Settings" at bounding box center [614, 162] width 171 height 43
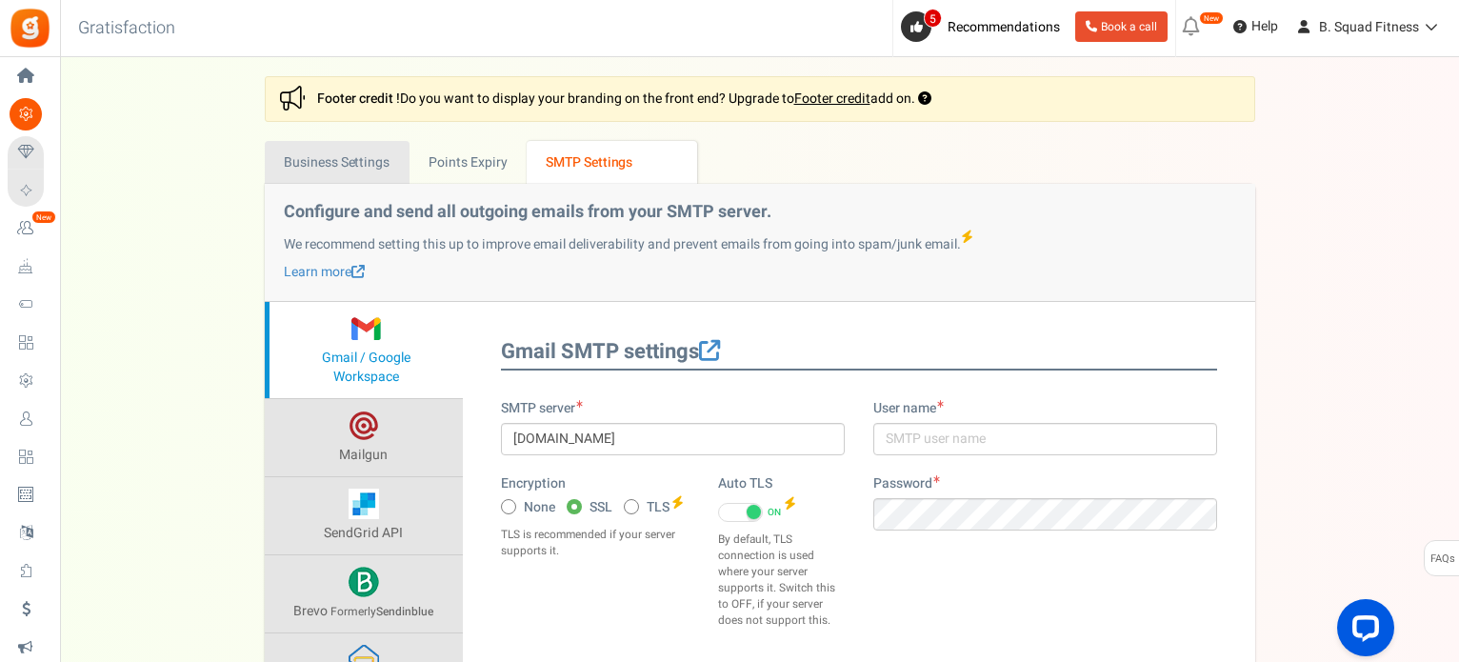
click at [295, 168] on link "Business Settings" at bounding box center [337, 162] width 145 height 43
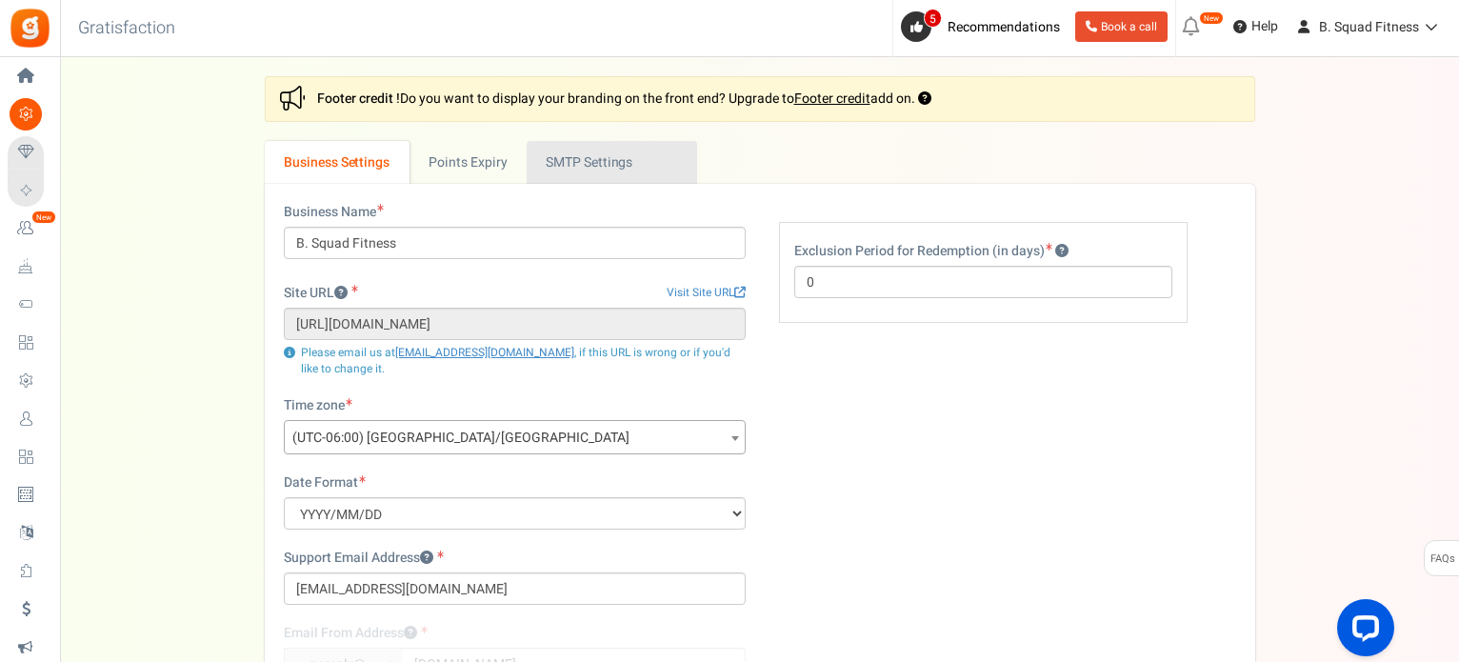
click at [539, 159] on link "Active SMTP Settings" at bounding box center [612, 162] width 171 height 43
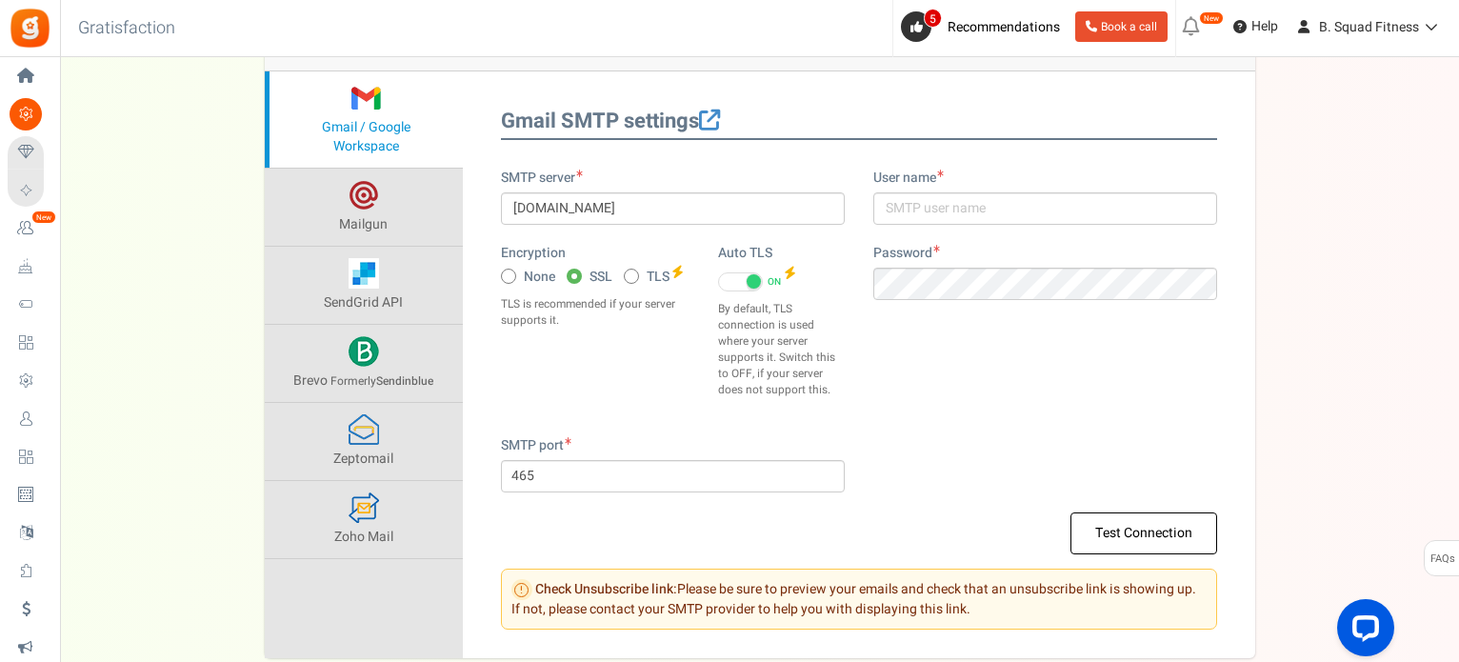
scroll to position [286, 0]
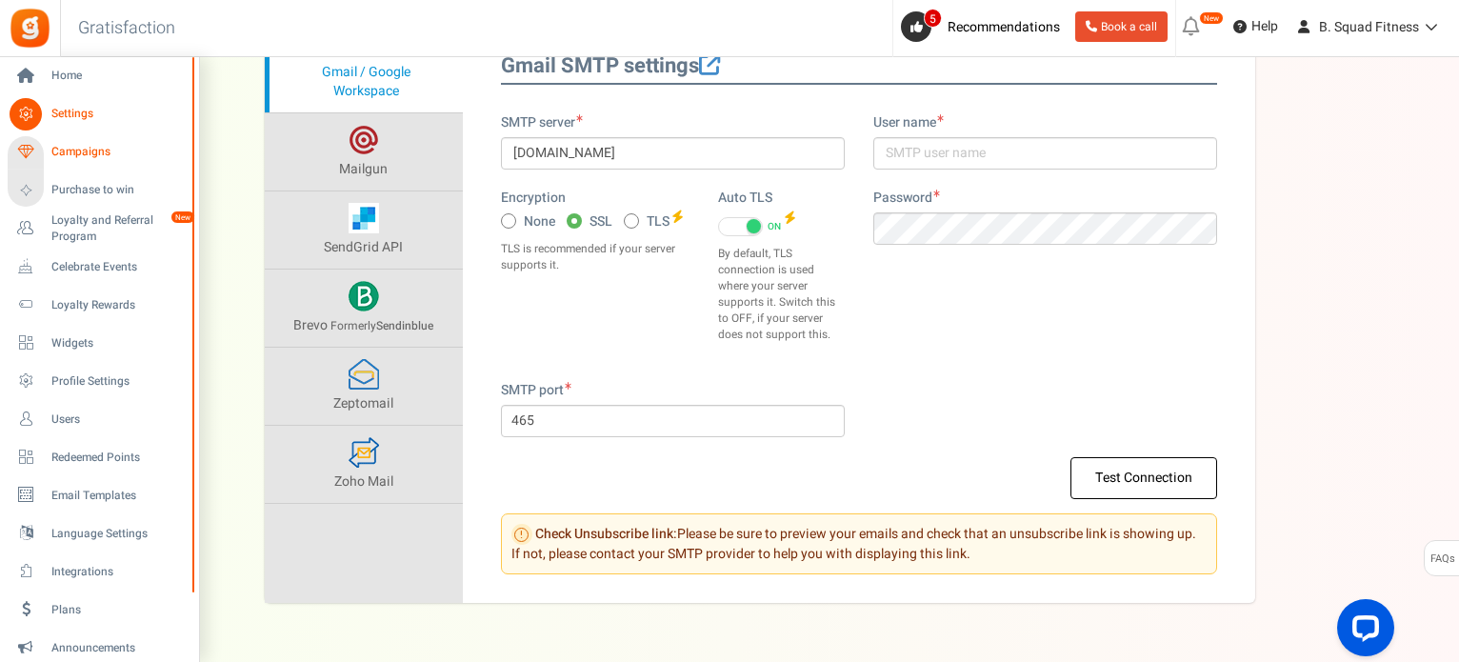
click at [96, 155] on span "Campaigns" at bounding box center [117, 152] width 133 height 16
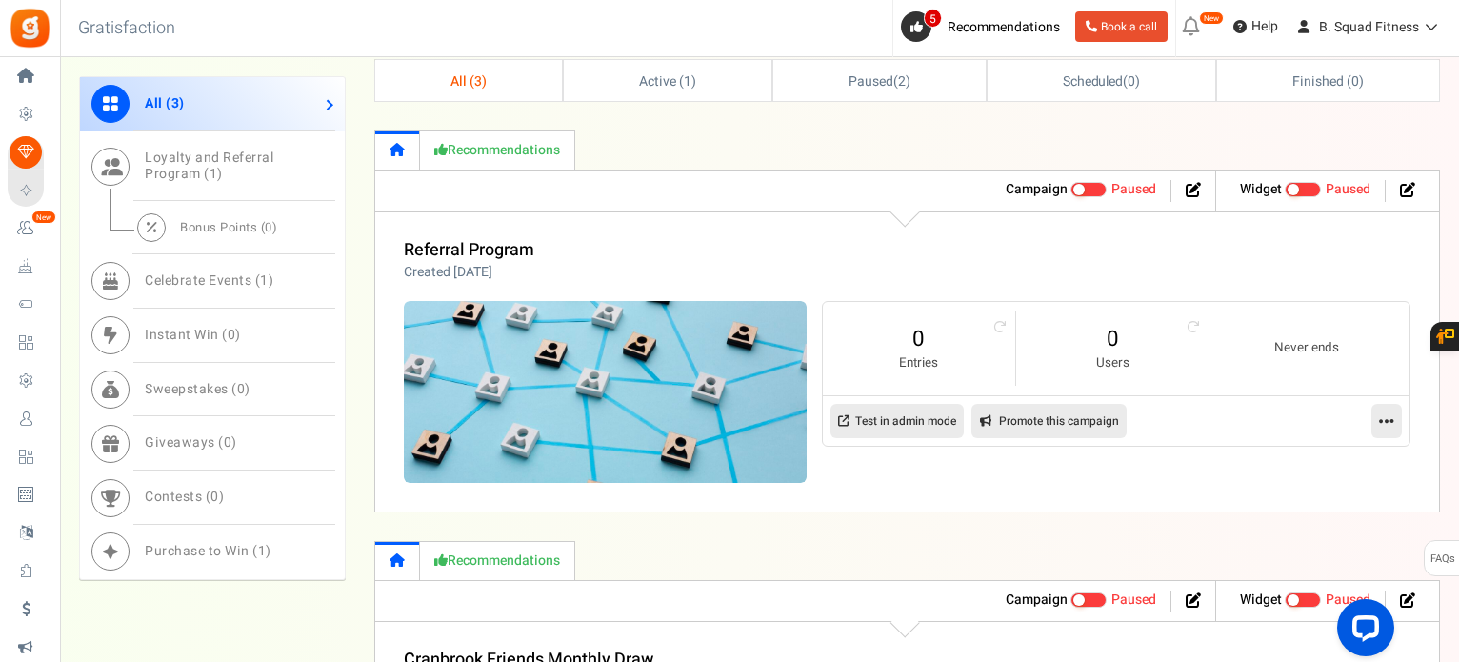
scroll to position [762, 0]
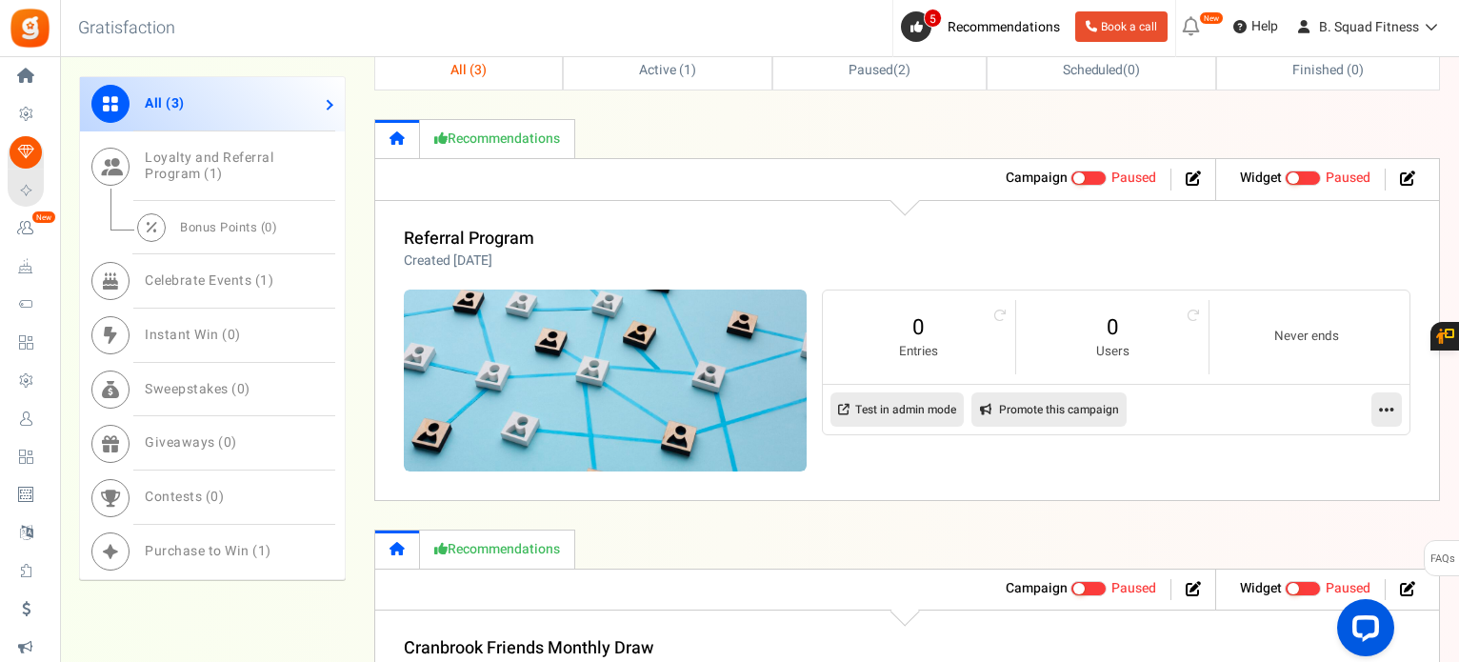
click at [876, 411] on link "Test in admin mode" at bounding box center [897, 409] width 133 height 34
click at [1383, 403] on icon at bounding box center [1386, 409] width 15 height 17
click at [1349, 460] on link "Edit" at bounding box center [1326, 455] width 141 height 35
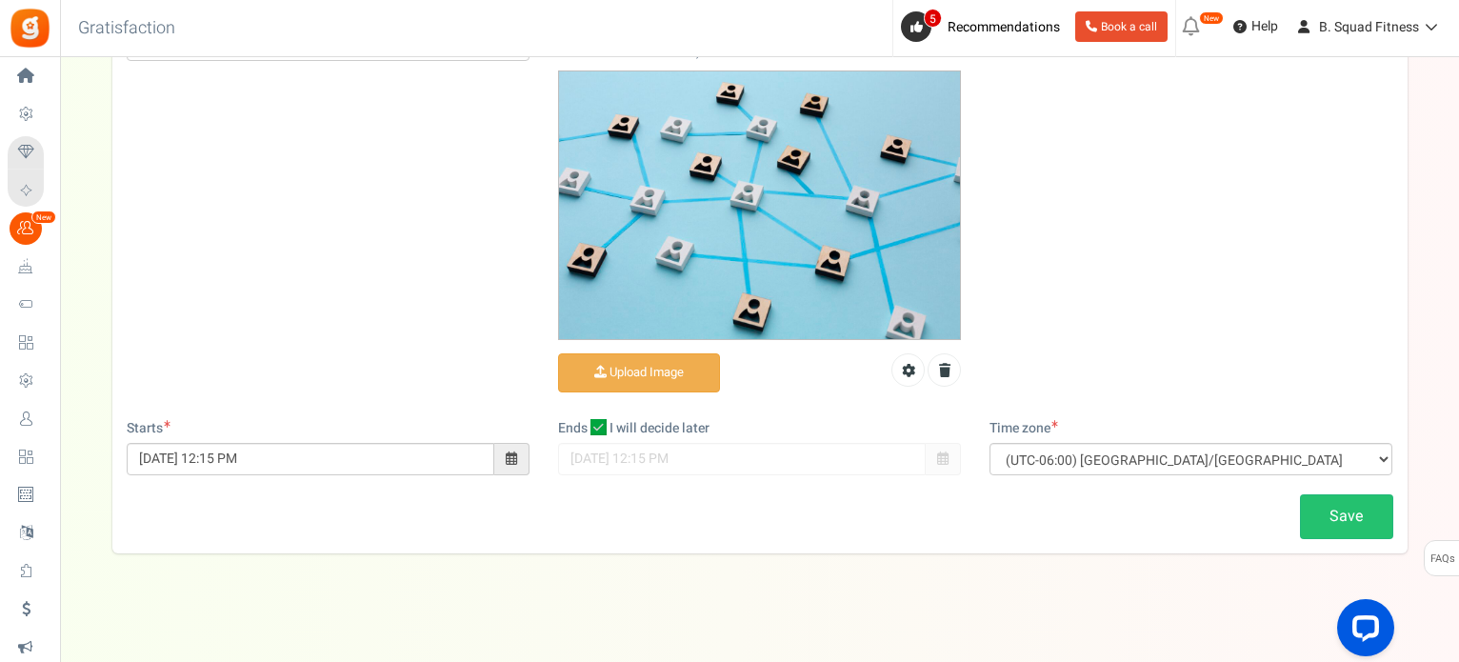
scroll to position [255, 0]
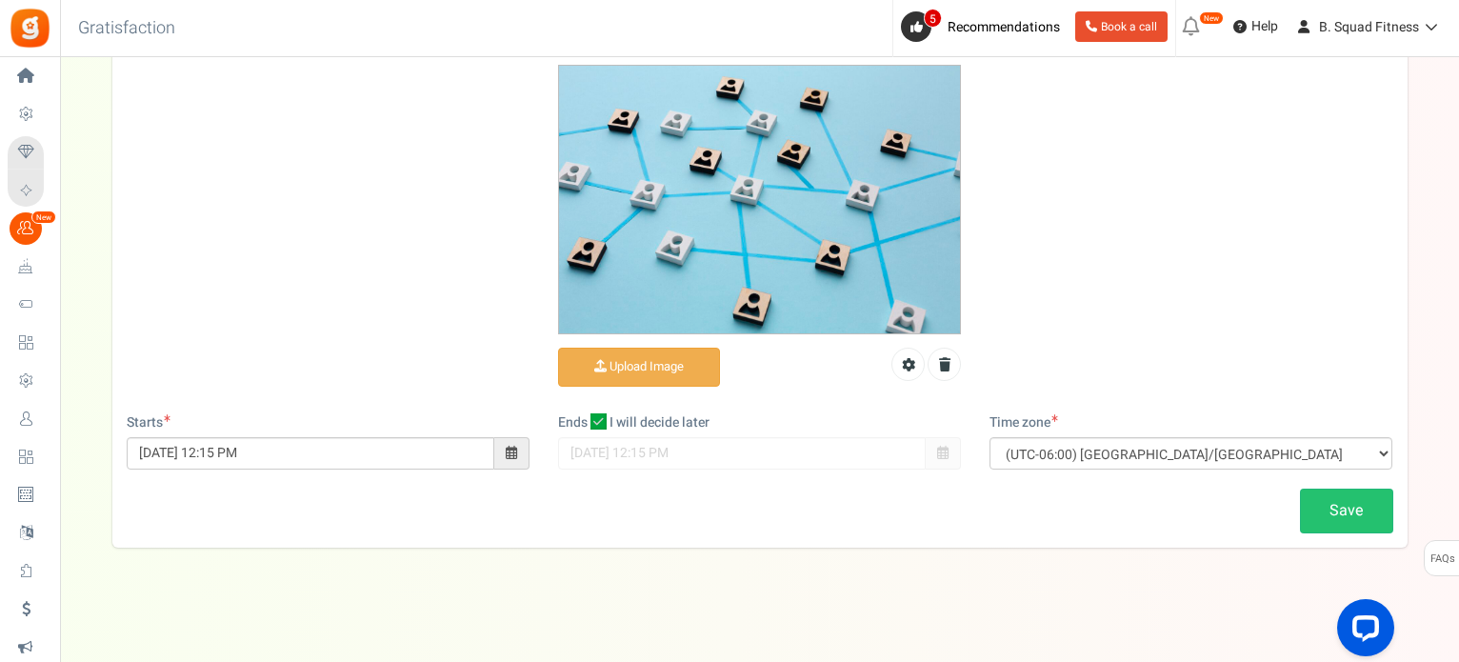
click at [518, 460] on span at bounding box center [511, 453] width 35 height 32
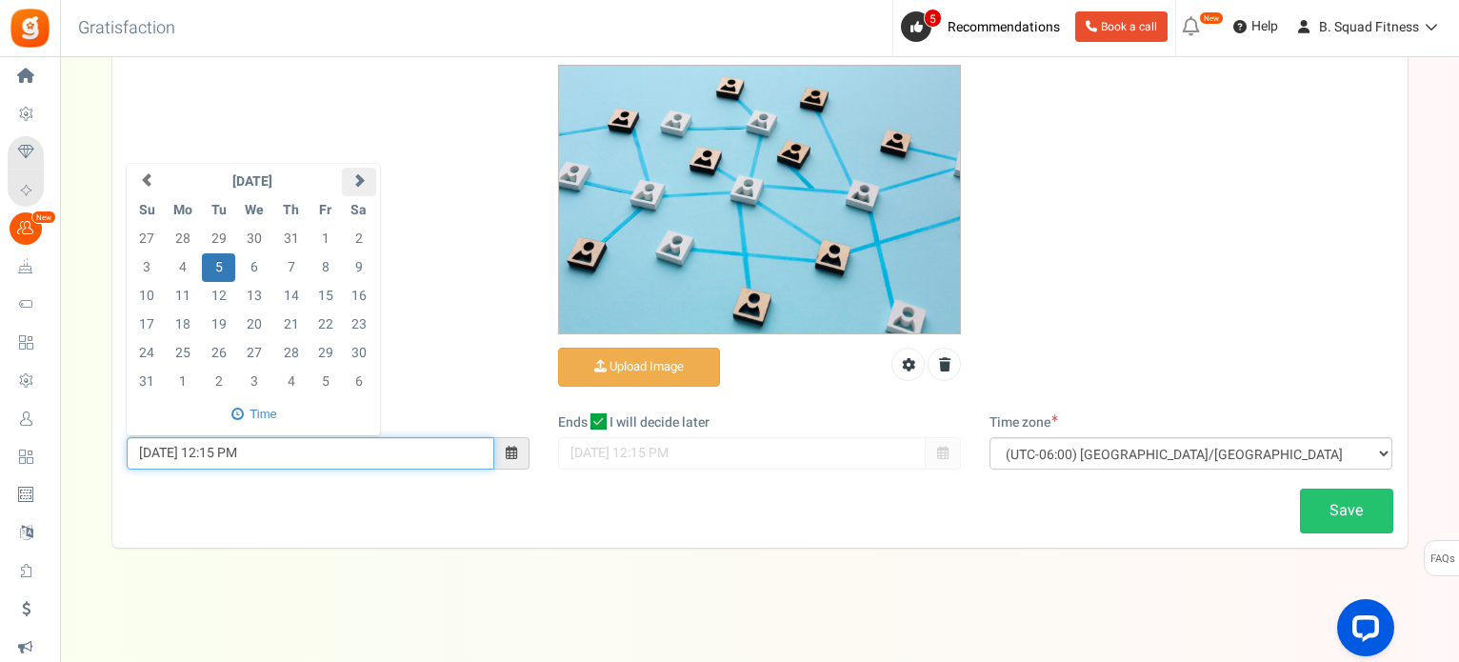
click at [356, 174] on span at bounding box center [358, 179] width 13 height 13
click at [283, 267] on td "11" at bounding box center [291, 267] width 35 height 29
type input "[DATE] 12:15 PM"
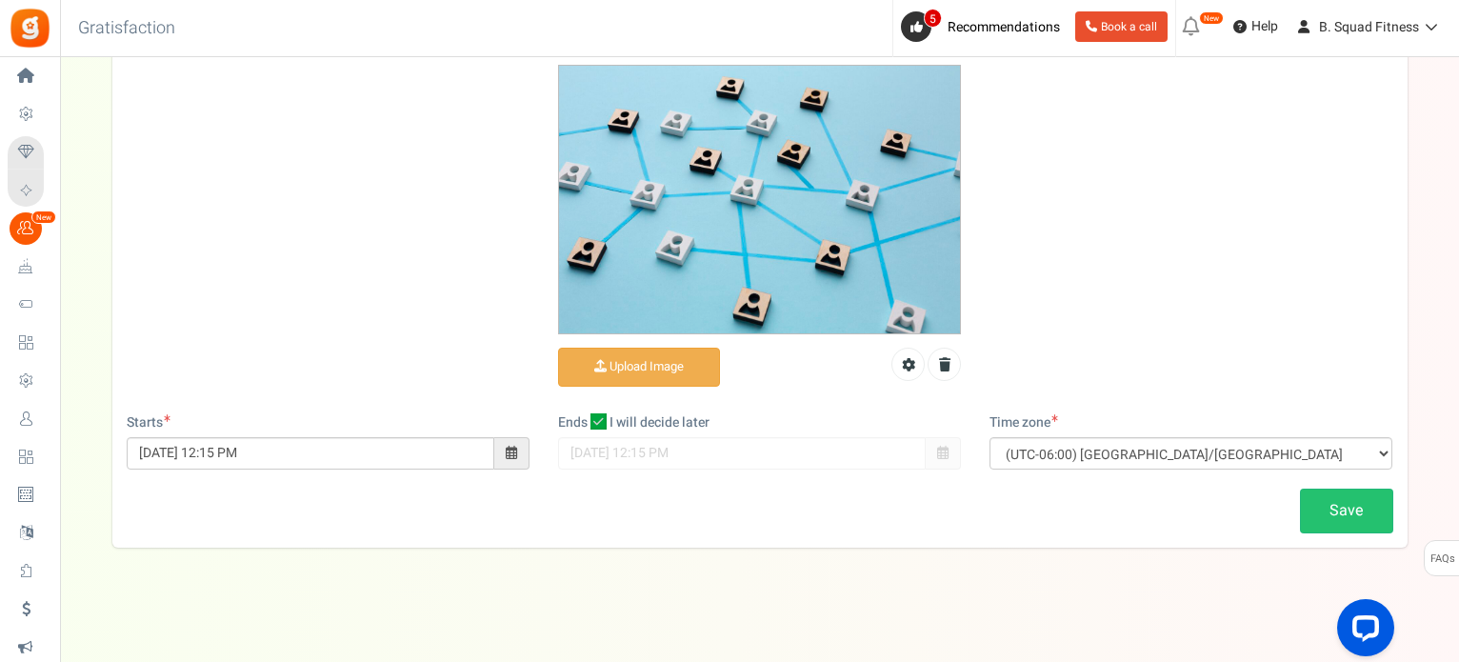
click at [512, 521] on div "Save" at bounding box center [760, 511] width 1296 height 45
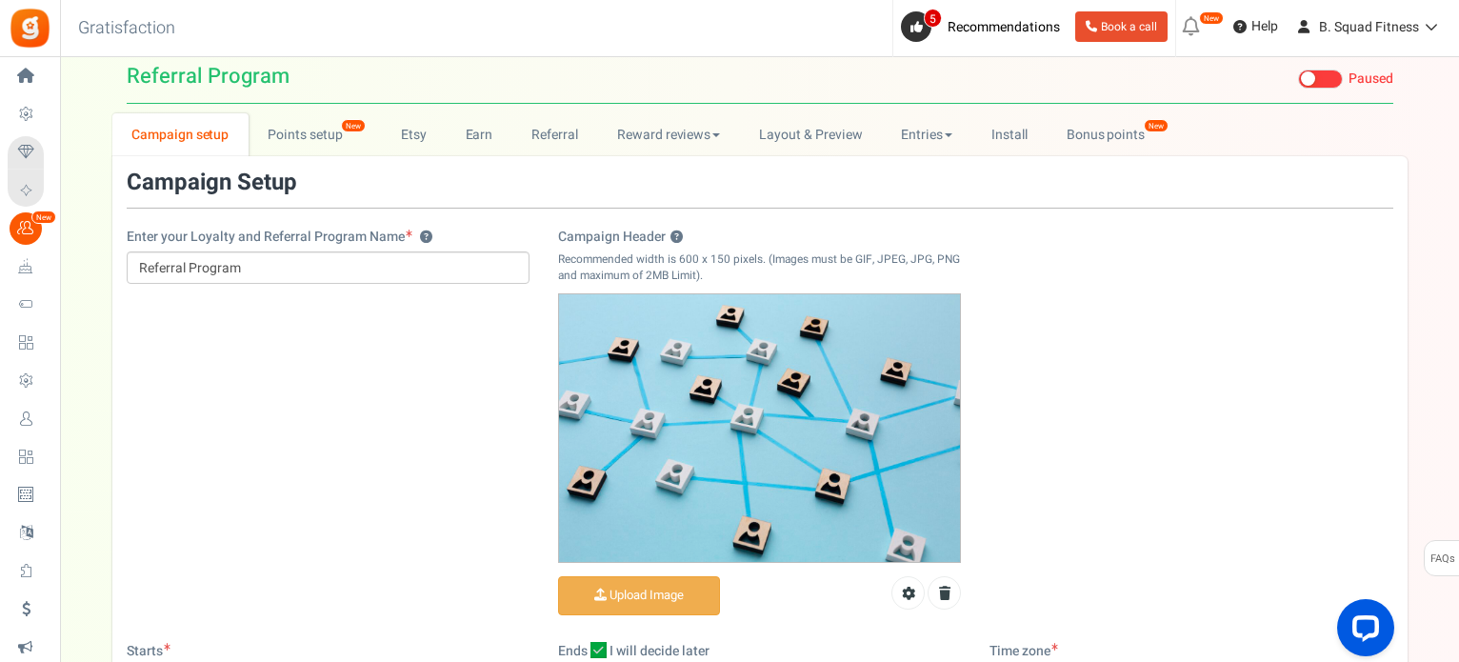
scroll to position [0, 0]
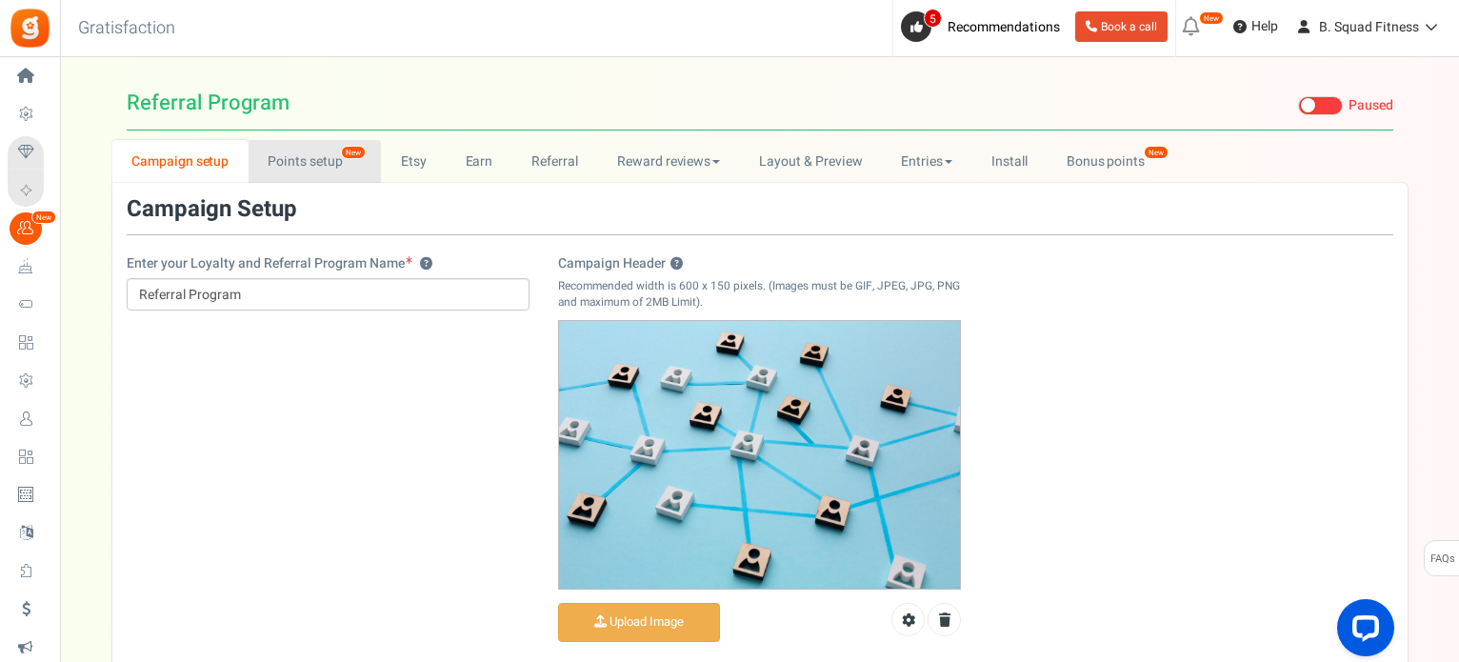
click at [312, 154] on link "Points setup New" at bounding box center [315, 161] width 132 height 43
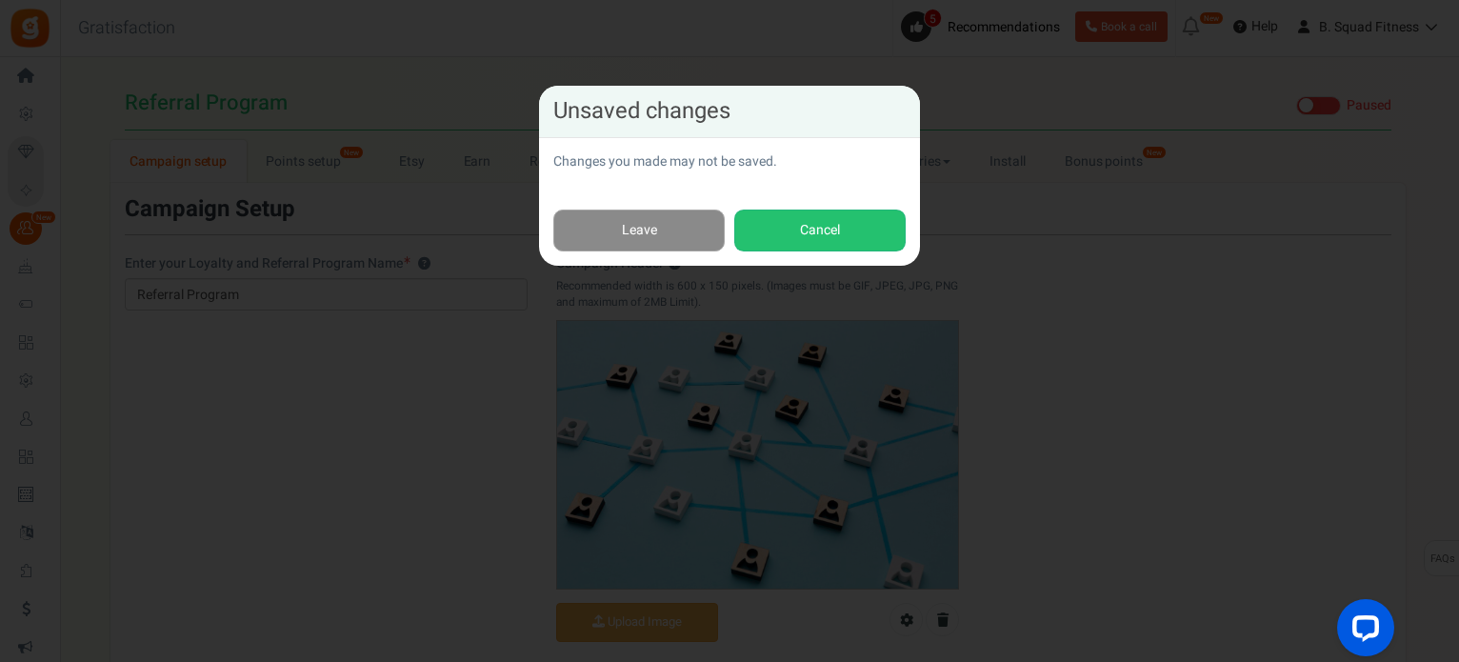
click at [667, 220] on link "Leave" at bounding box center [638, 231] width 171 height 43
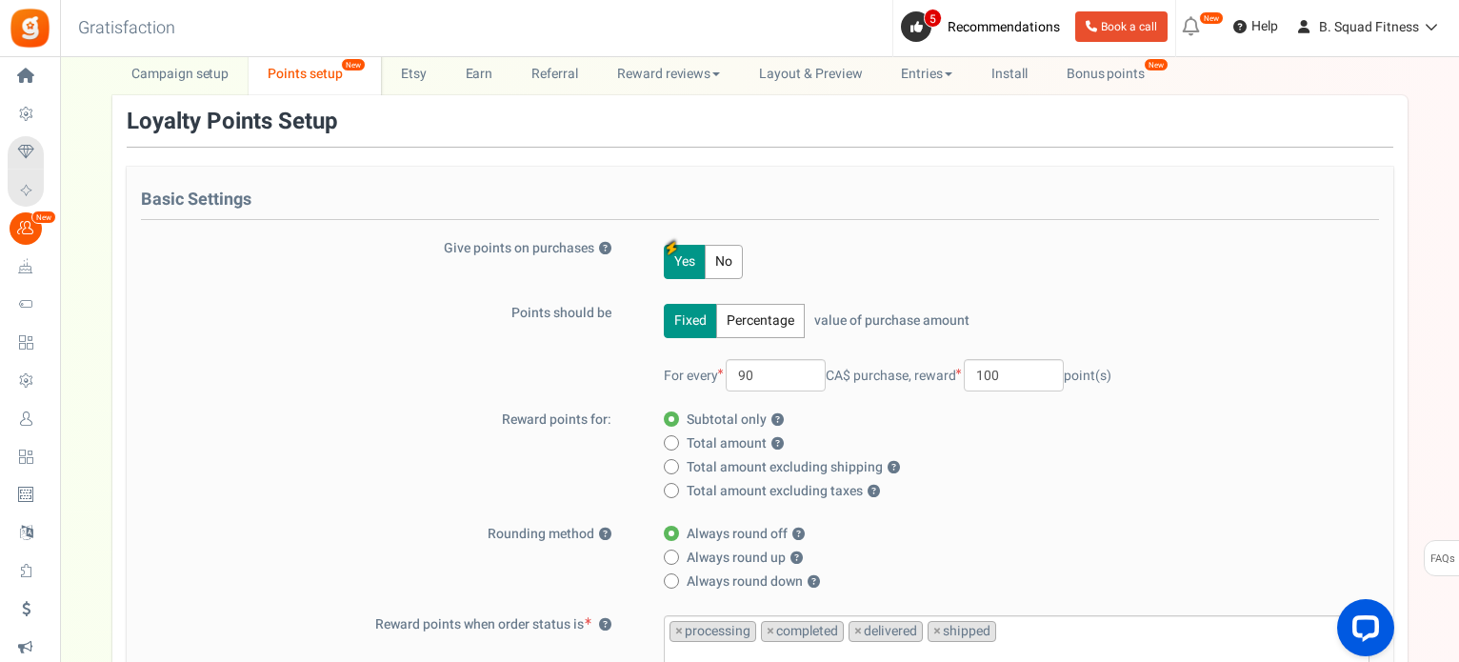
scroll to position [95, 0]
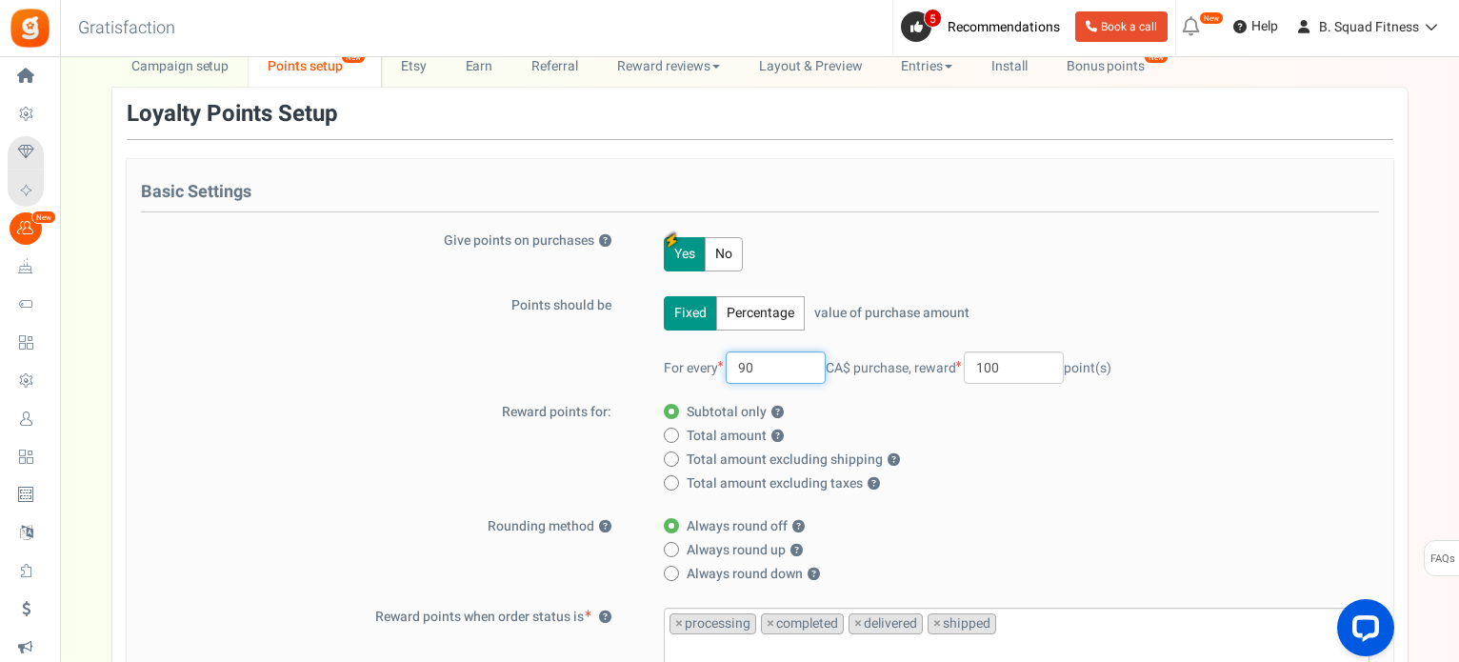
drag, startPoint x: 755, startPoint y: 372, endPoint x: 720, endPoint y: 373, distance: 35.3
click at [720, 373] on span "For every 90 CA$ purchase," at bounding box center [788, 368] width 248 height 20
drag, startPoint x: 767, startPoint y: 368, endPoint x: 736, endPoint y: 371, distance: 30.6
click at [736, 371] on input "50" at bounding box center [776, 368] width 100 height 32
drag, startPoint x: 758, startPoint y: 364, endPoint x: 728, endPoint y: 369, distance: 30.9
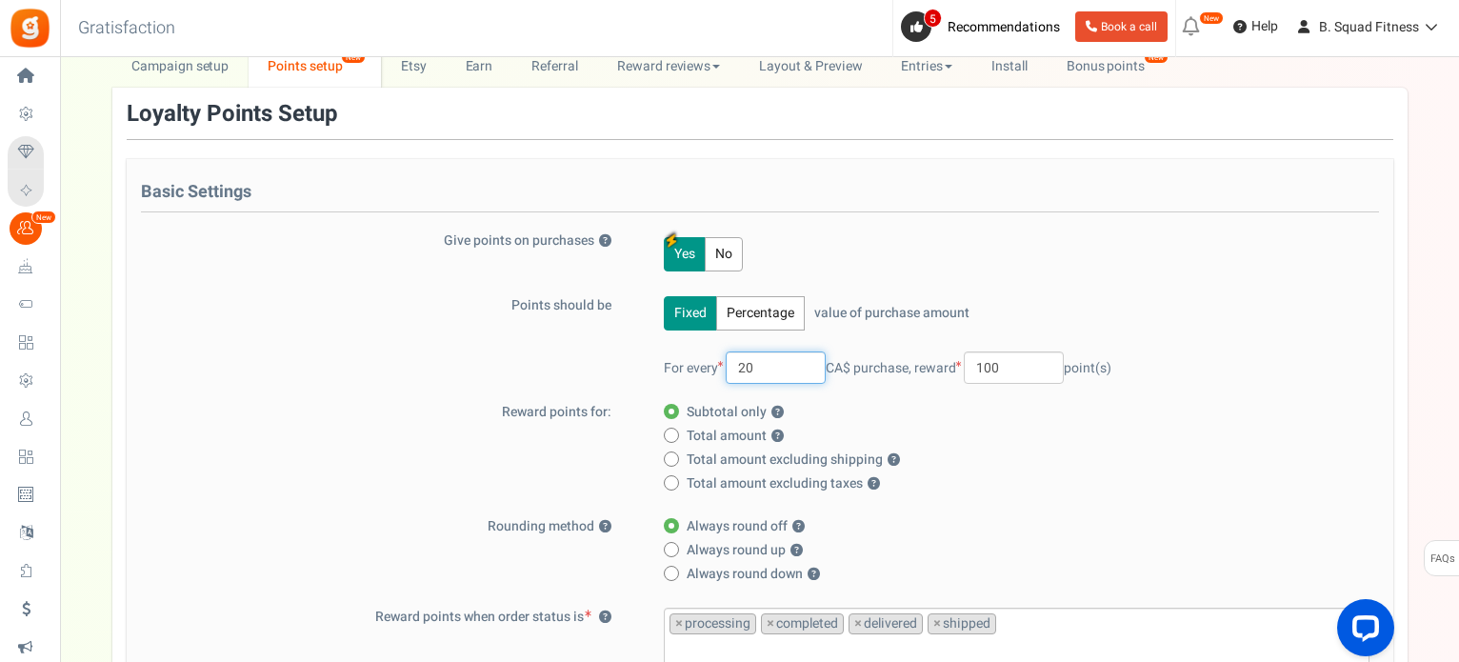
click at [728, 369] on span "For every 20 CA$ purchase," at bounding box center [788, 368] width 248 height 20
type input "10"
drag, startPoint x: 1017, startPoint y: 367, endPoint x: 967, endPoint y: 366, distance: 50.5
click at [967, 366] on span "reward 100 point(s)" at bounding box center [1013, 368] width 197 height 20
type input "20"
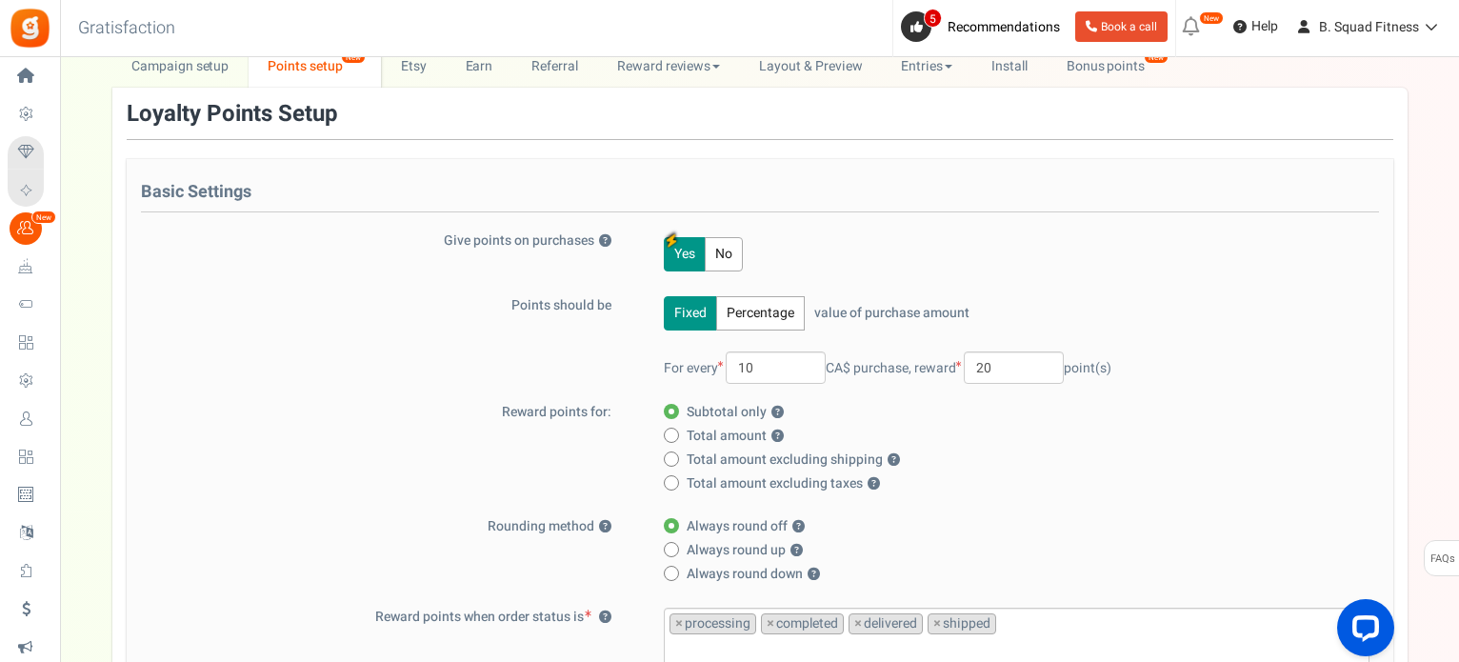
click at [1297, 372] on div "For every 10 CA$ purchase, reward 20 point(s)" at bounding box center [1017, 368] width 706 height 32
